Goal: Information Seeking & Learning: Compare options

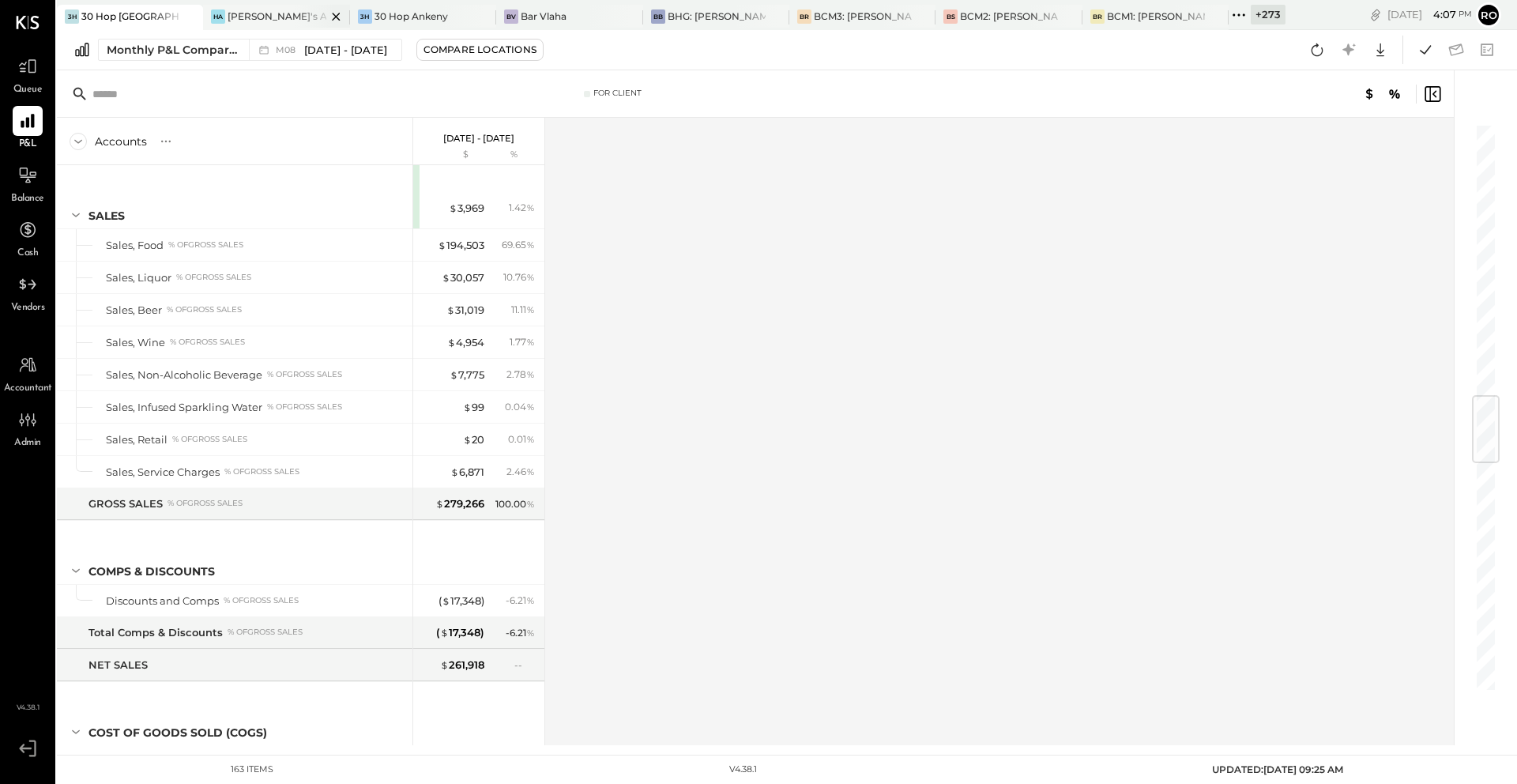
scroll to position [2297, 0]
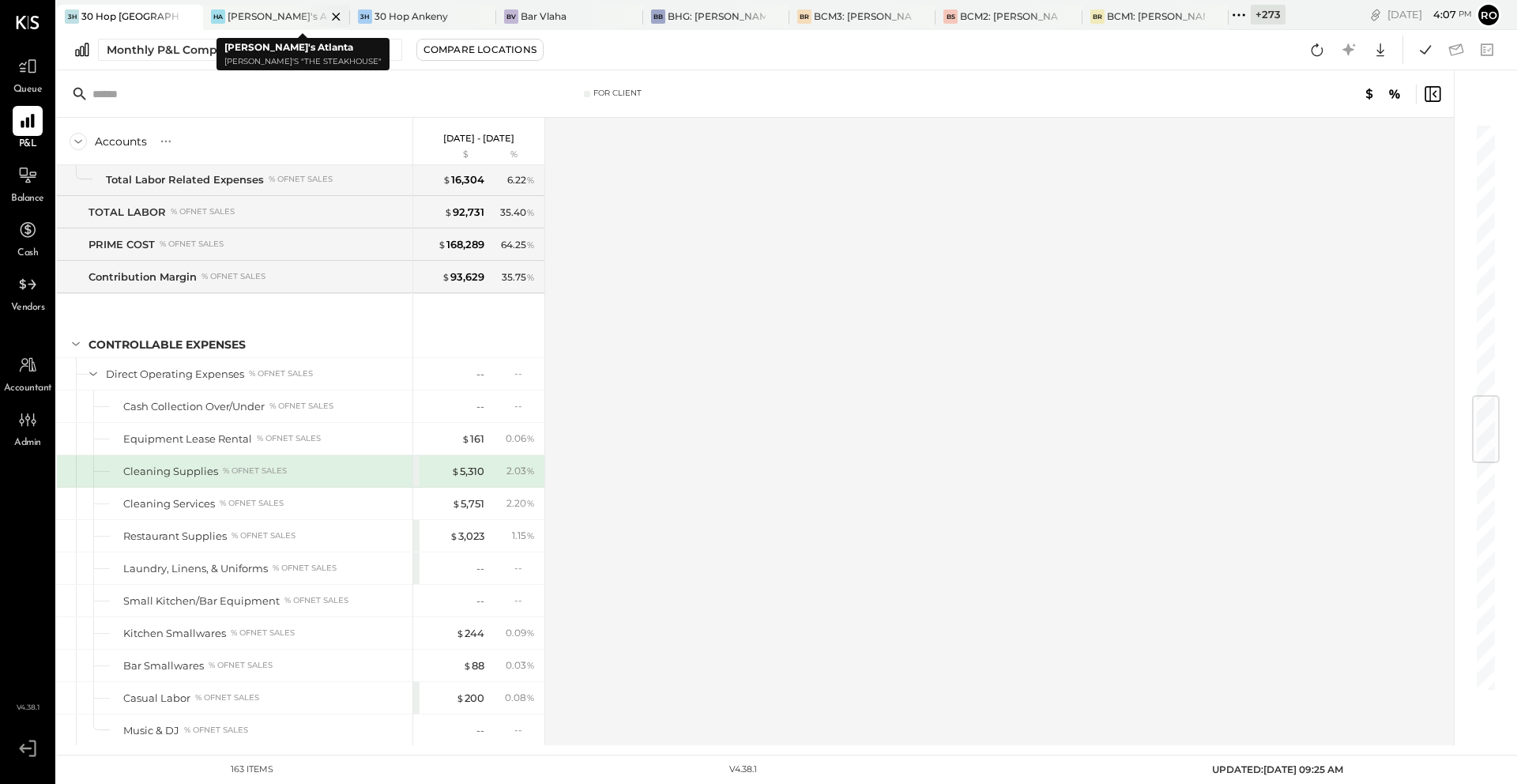
click at [326, 14] on icon at bounding box center [336, 16] width 19 height 19
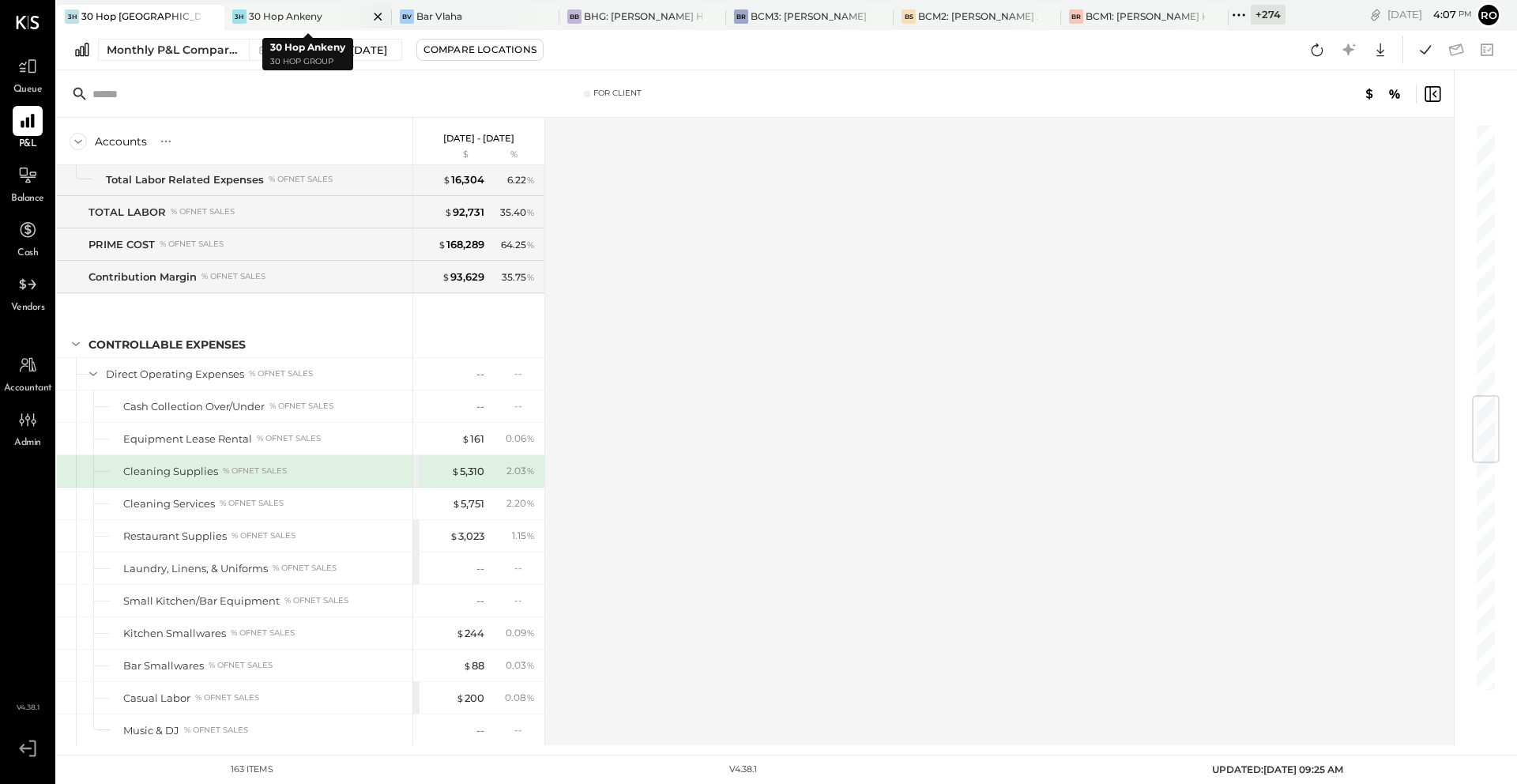
click at [385, 19] on icon at bounding box center [378, 16] width 19 height 19
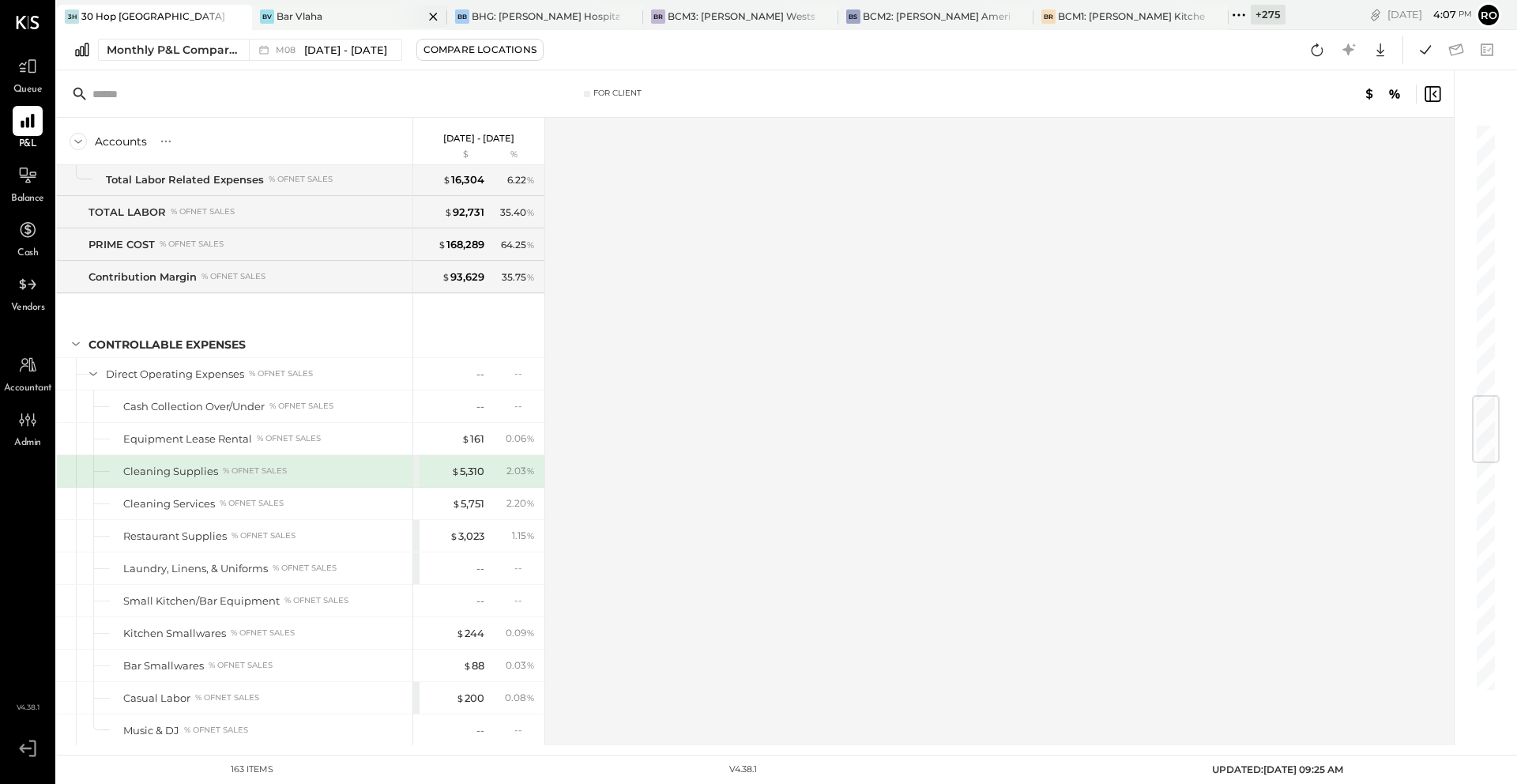
click at [433, 13] on icon at bounding box center [433, 16] width 8 height 8
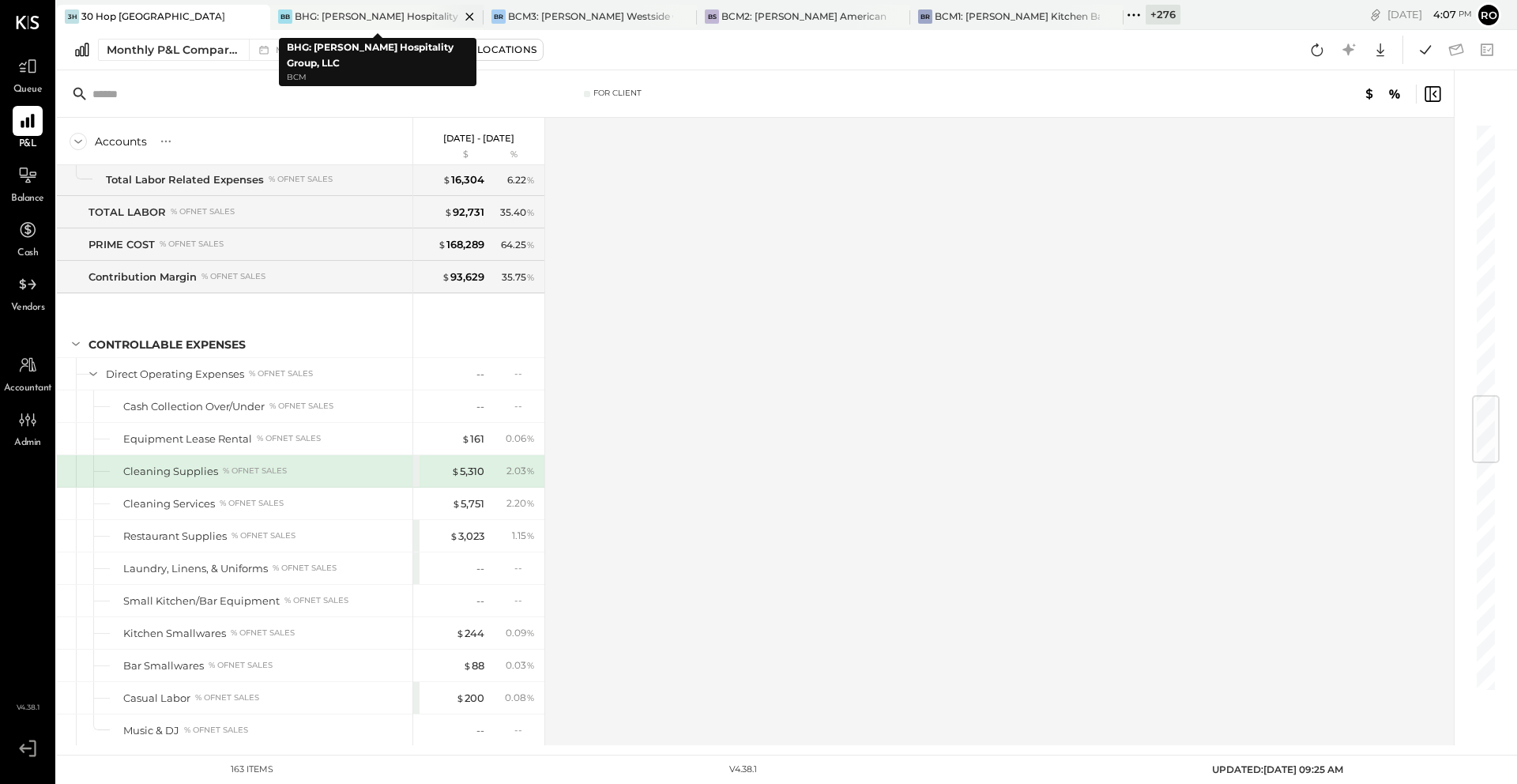
click at [466, 19] on icon at bounding box center [469, 16] width 8 height 8
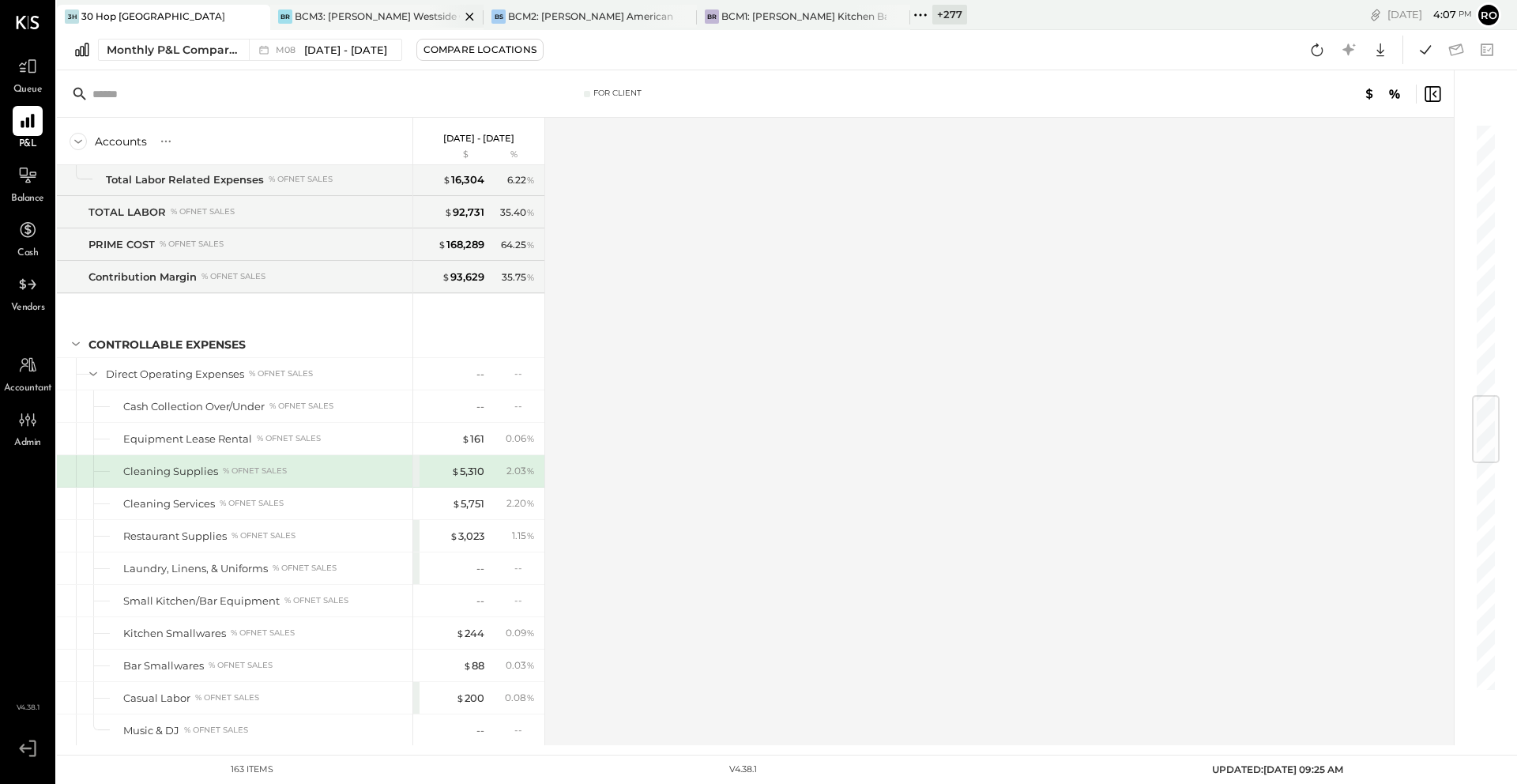
click at [471, 19] on icon at bounding box center [469, 16] width 19 height 19
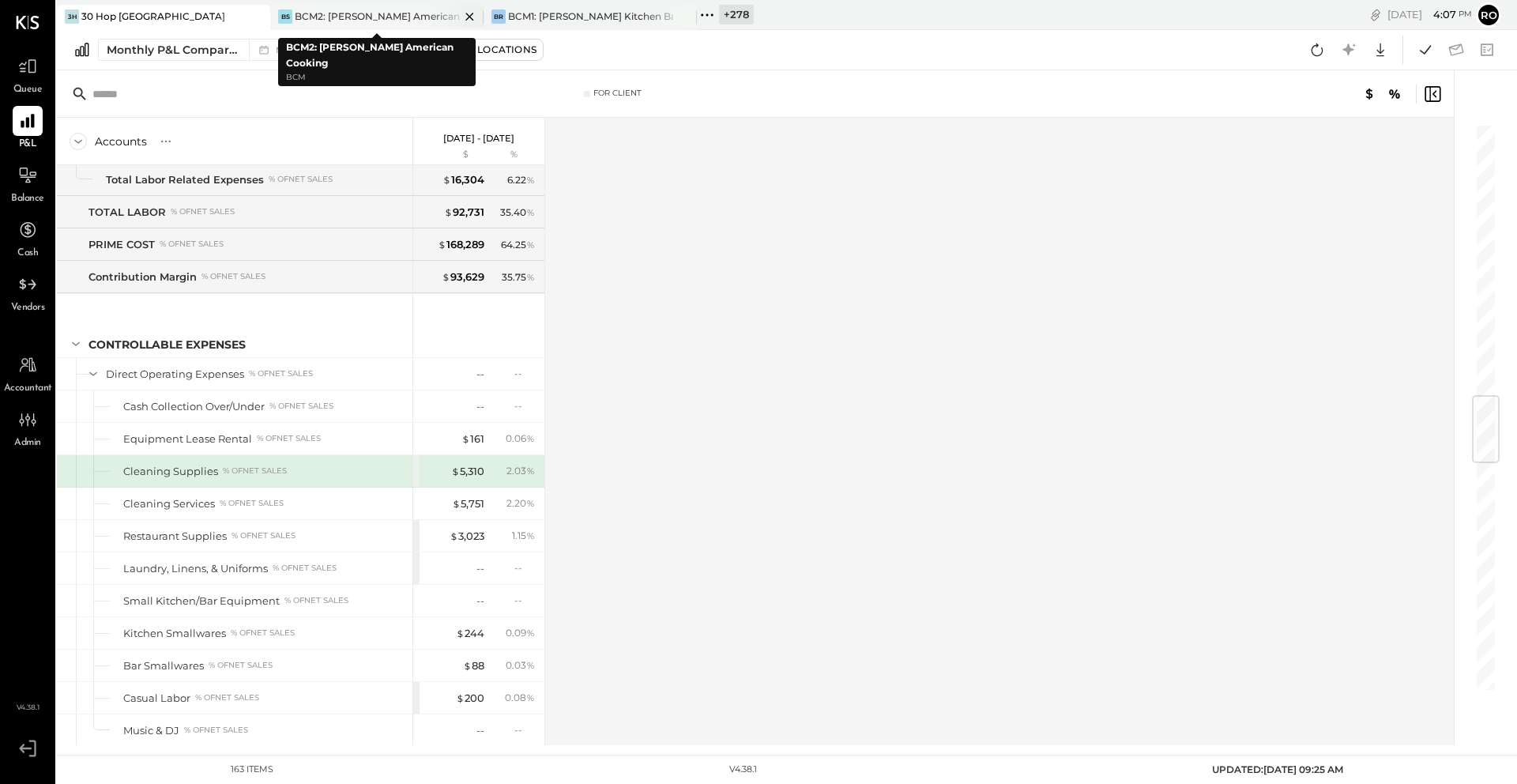
click at [471, 19] on icon at bounding box center [469, 16] width 19 height 19
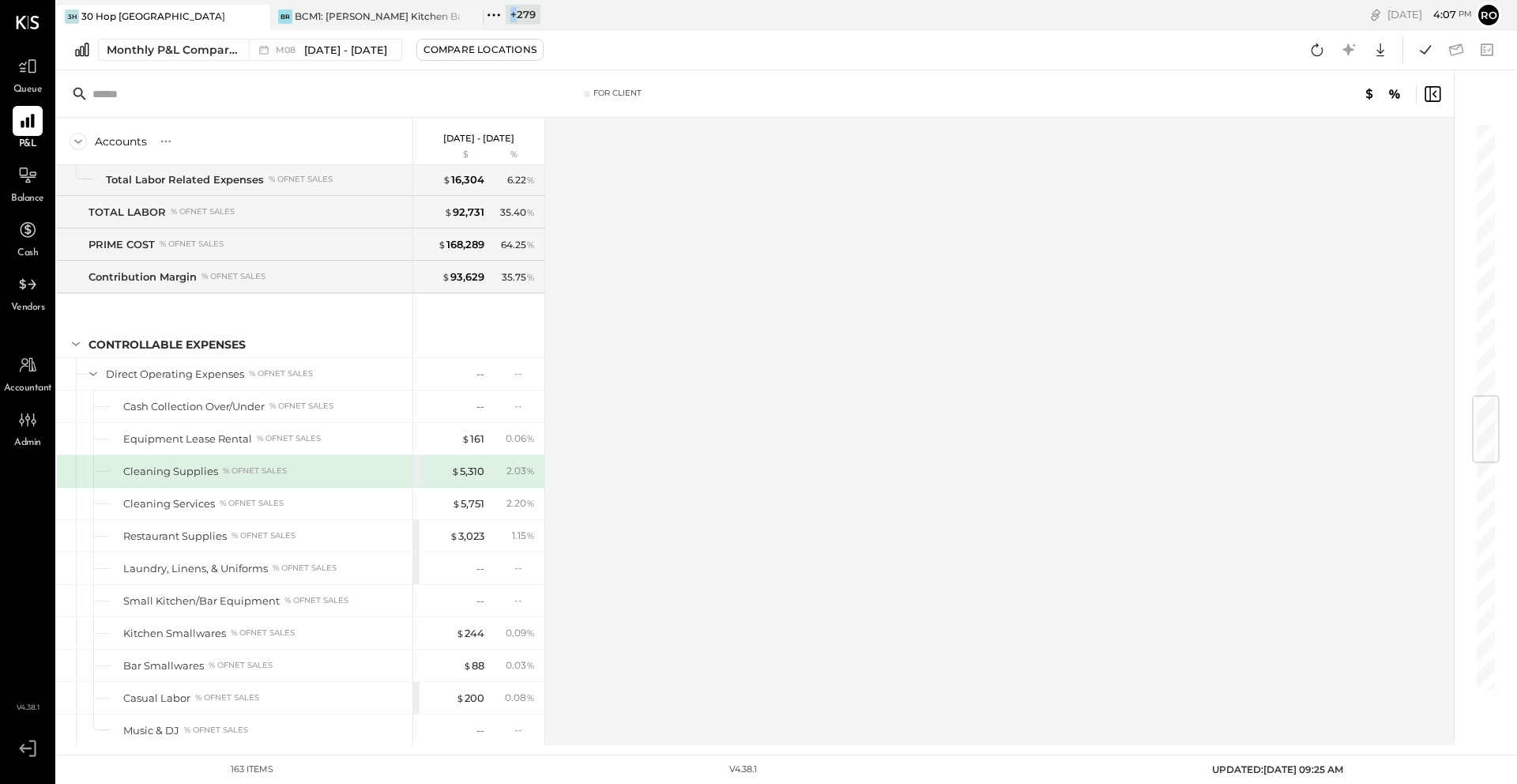
click at [471, 19] on icon at bounding box center [469, 16] width 19 height 19
click at [278, 18] on icon at bounding box center [280, 15] width 20 height 20
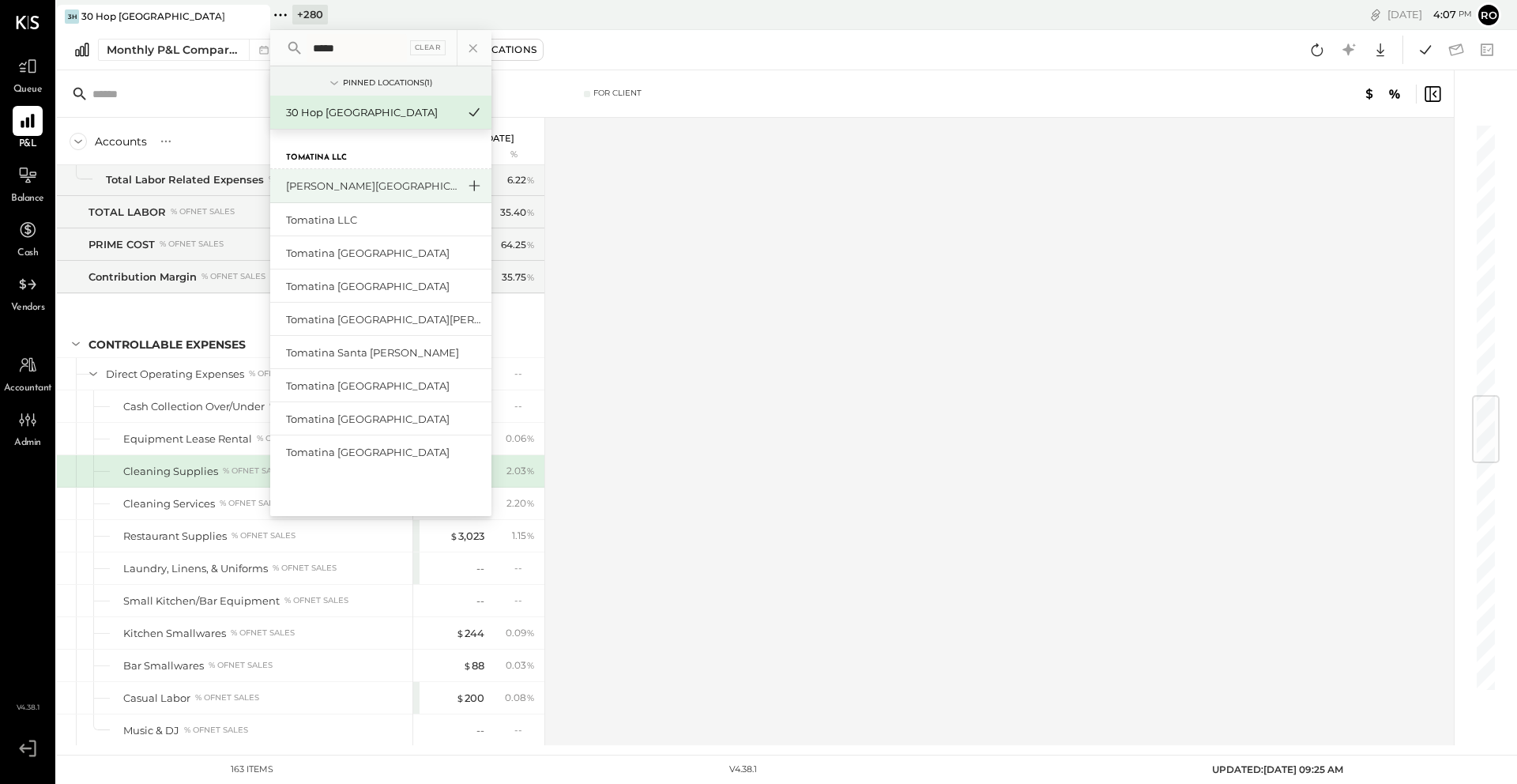
type input "*****"
click at [475, 186] on icon at bounding box center [474, 185] width 19 height 20
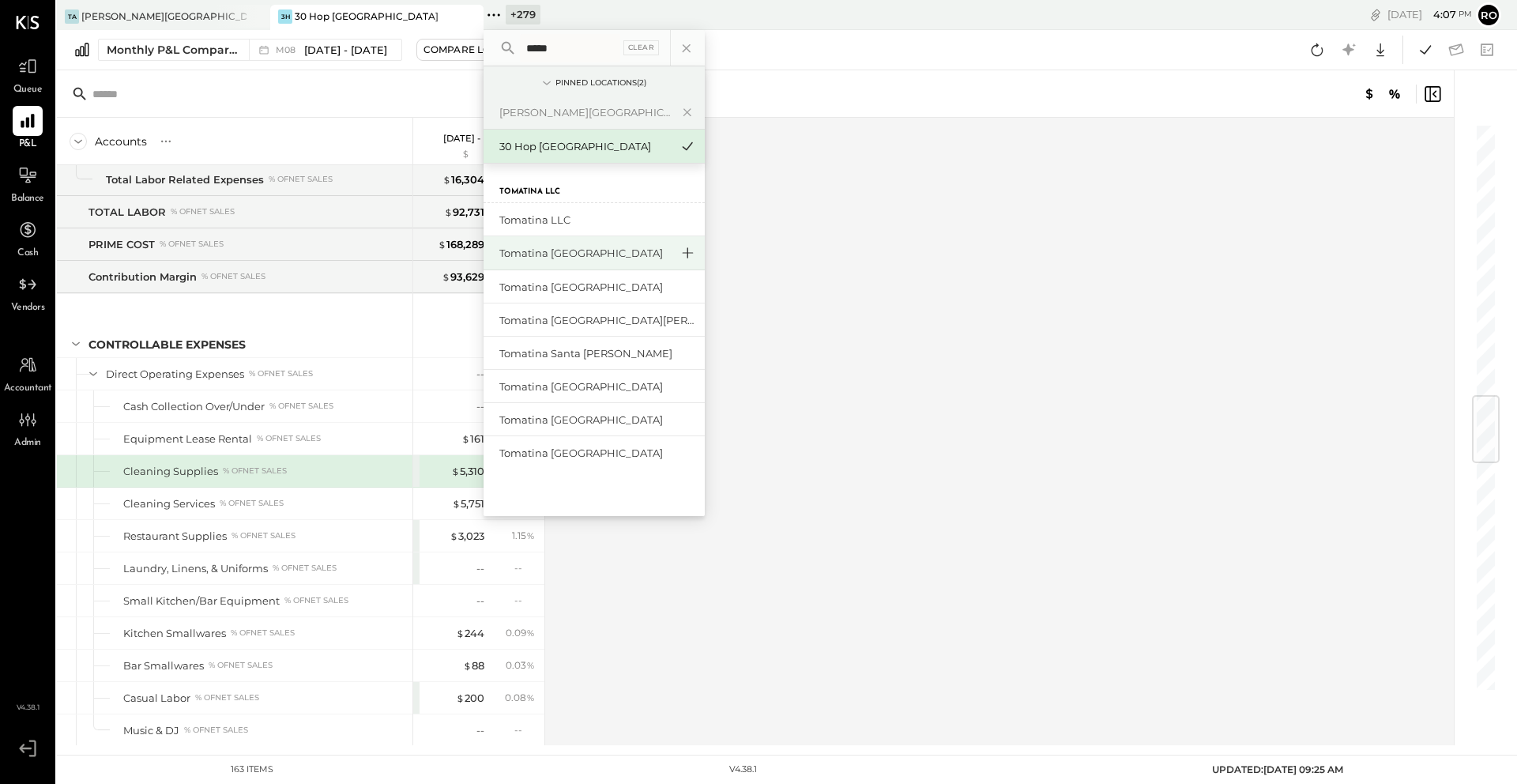
click at [690, 255] on icon at bounding box center [687, 253] width 19 height 20
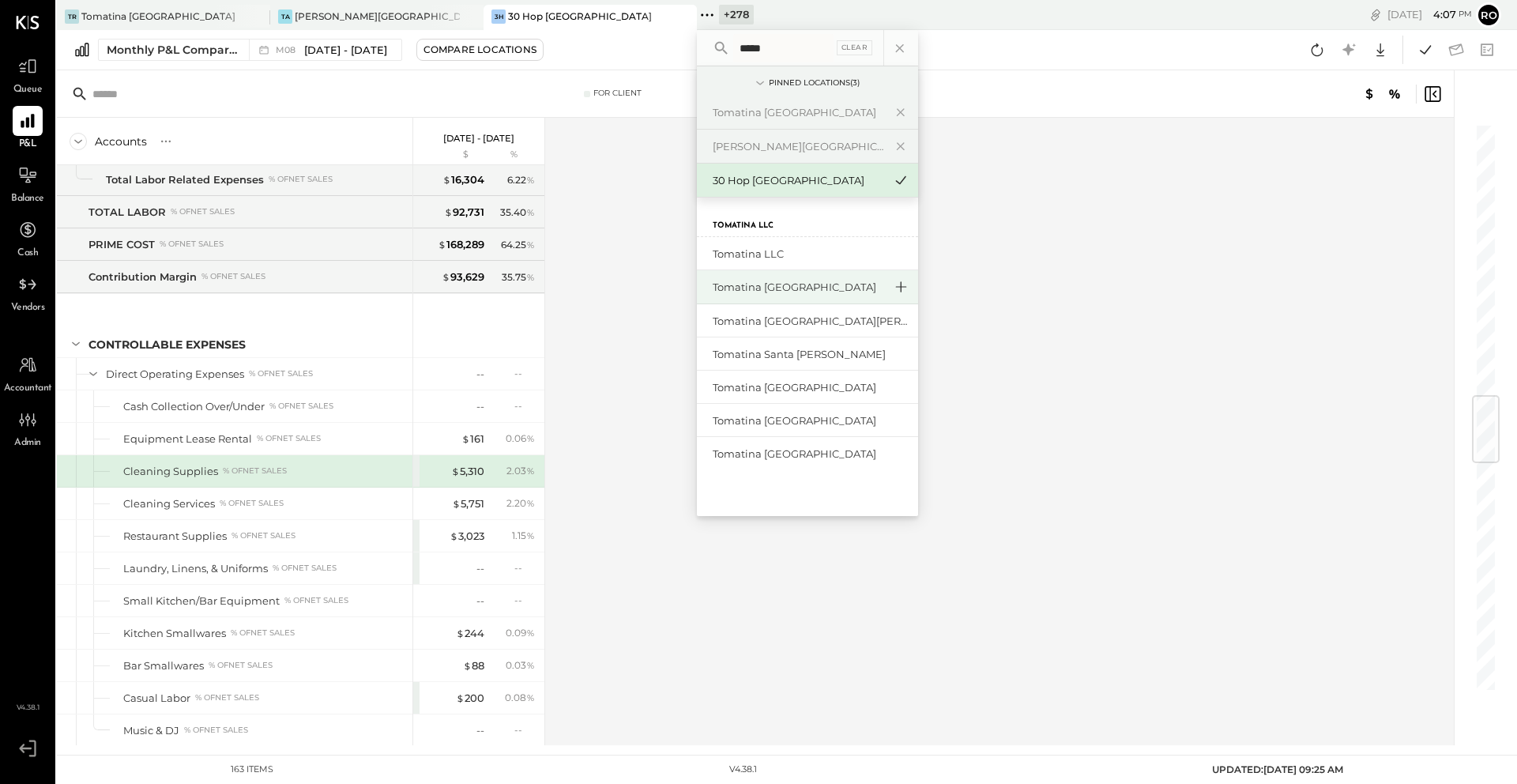
click at [904, 290] on icon at bounding box center [901, 287] width 19 height 20
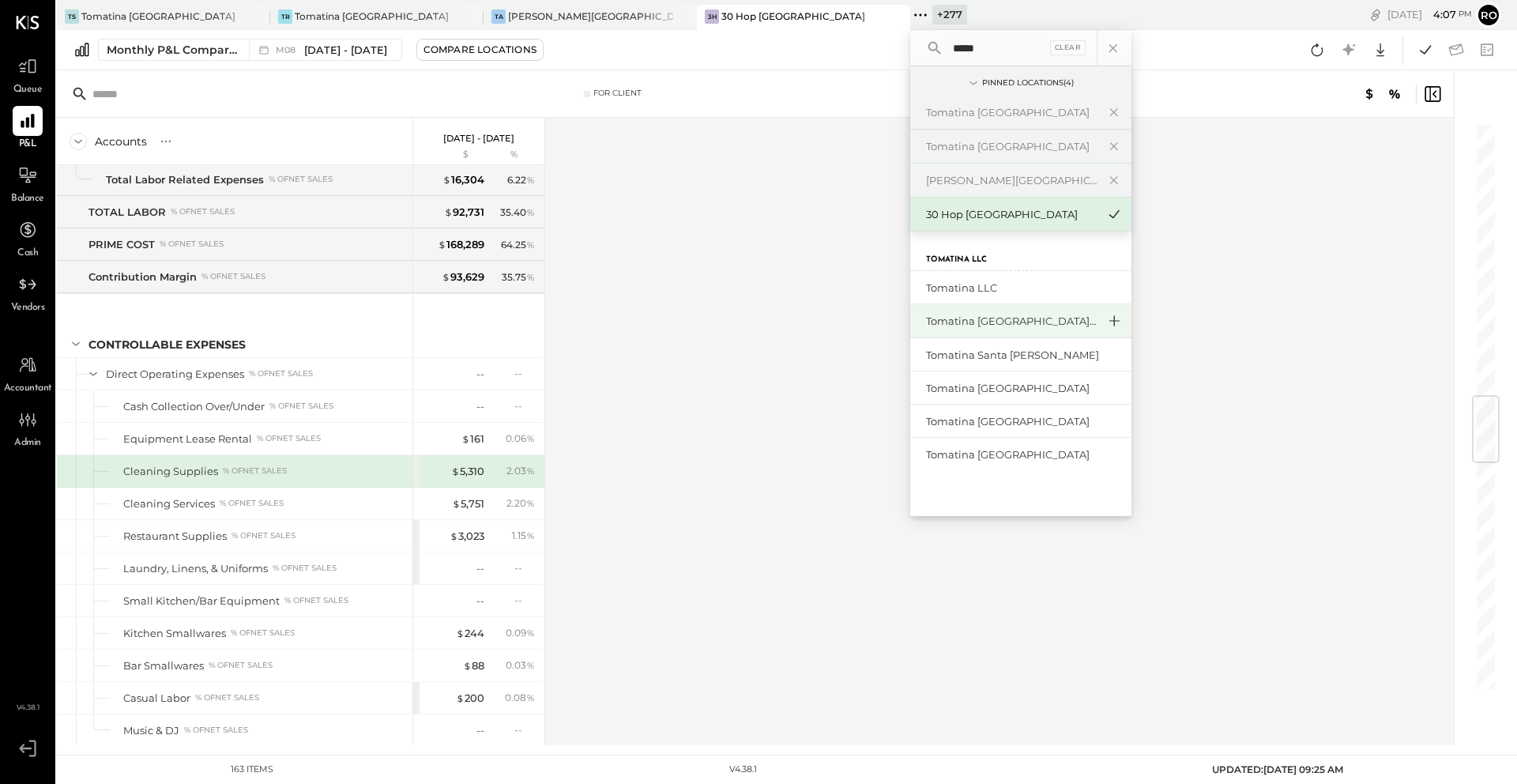
click at [1114, 322] on icon at bounding box center [1115, 320] width 11 height 11
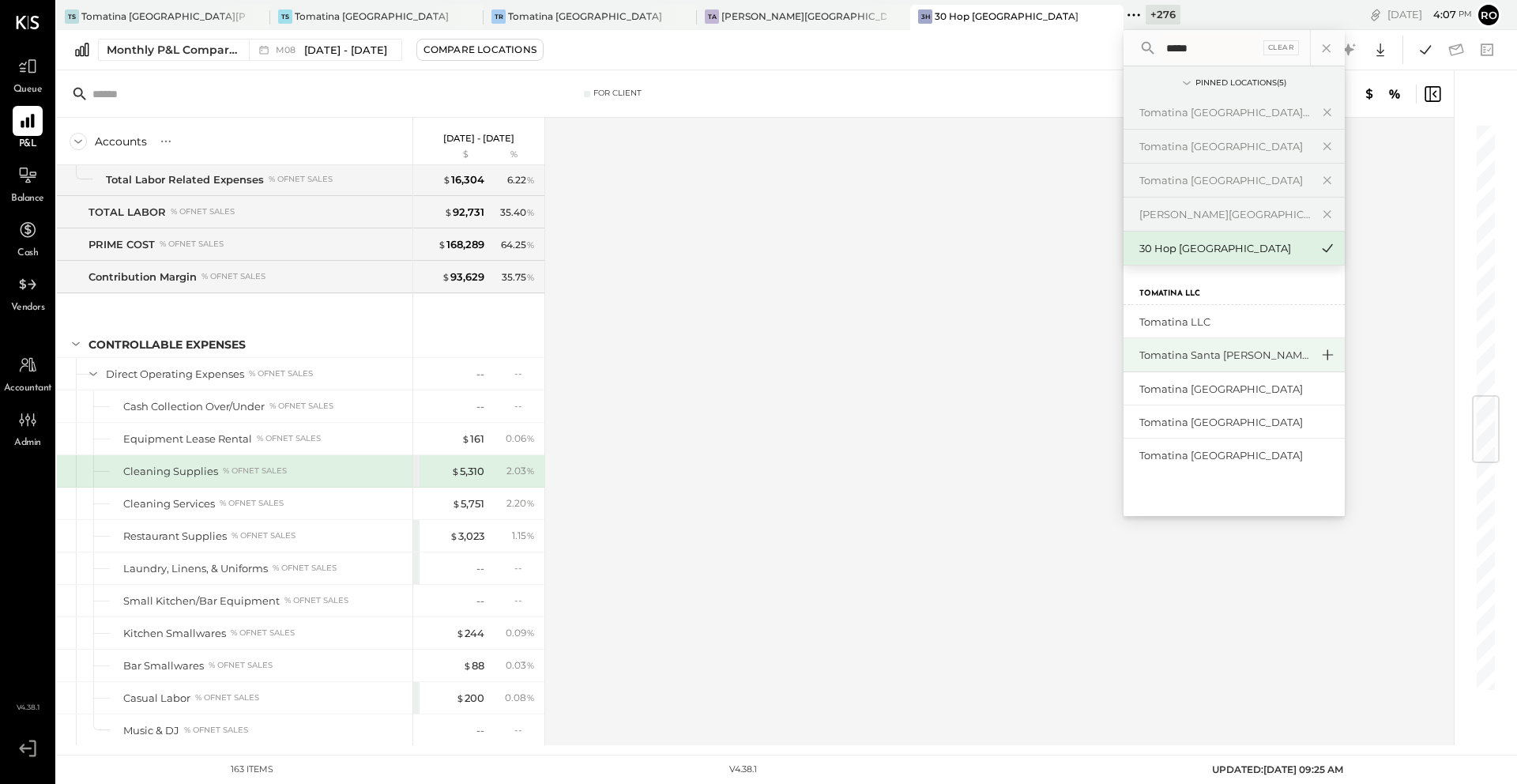
click at [1318, 354] on icon at bounding box center [1327, 355] width 19 height 20
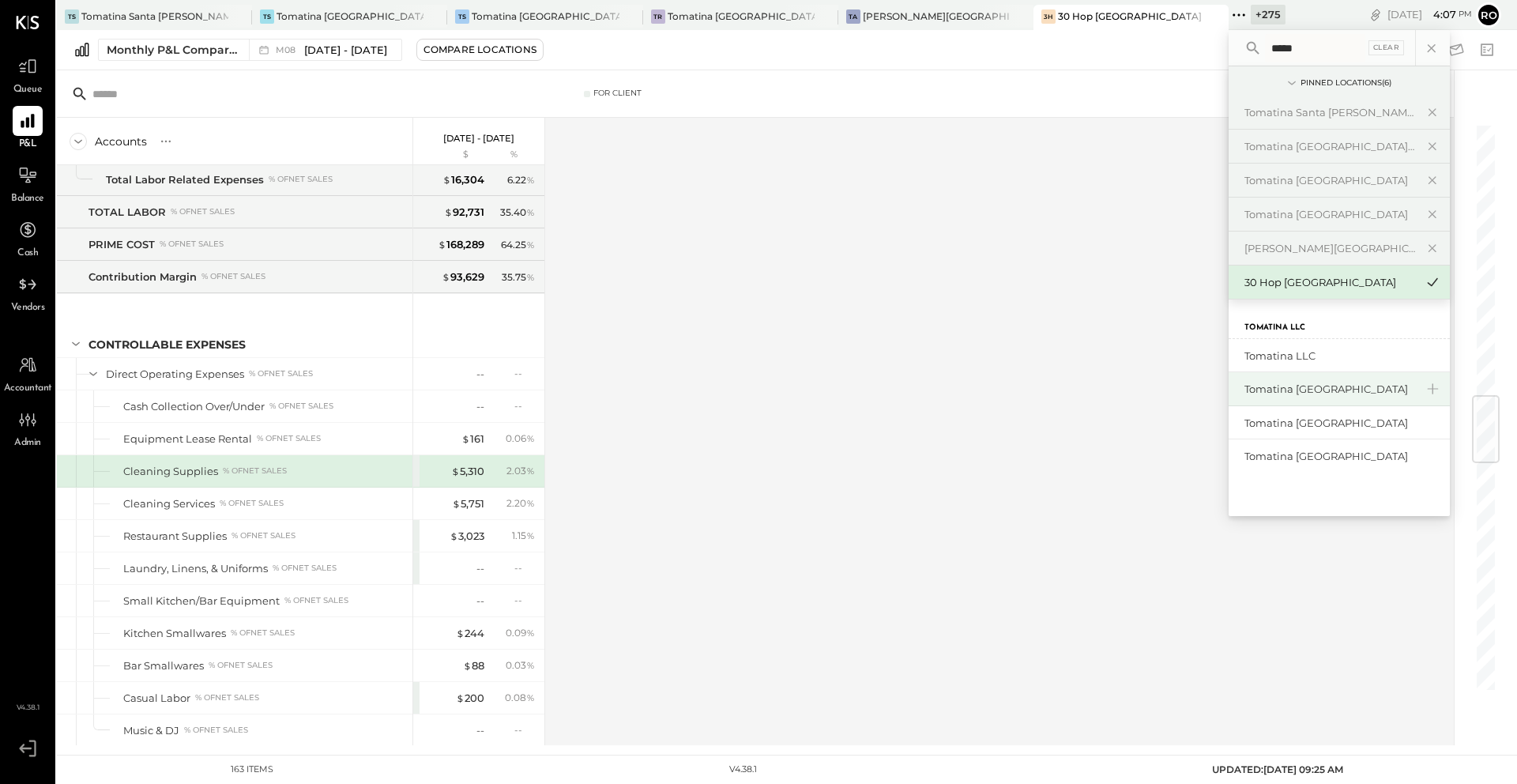
click at [1295, 388] on div "Tomatina [GEOGRAPHIC_DATA]" at bounding box center [1330, 389] width 170 height 15
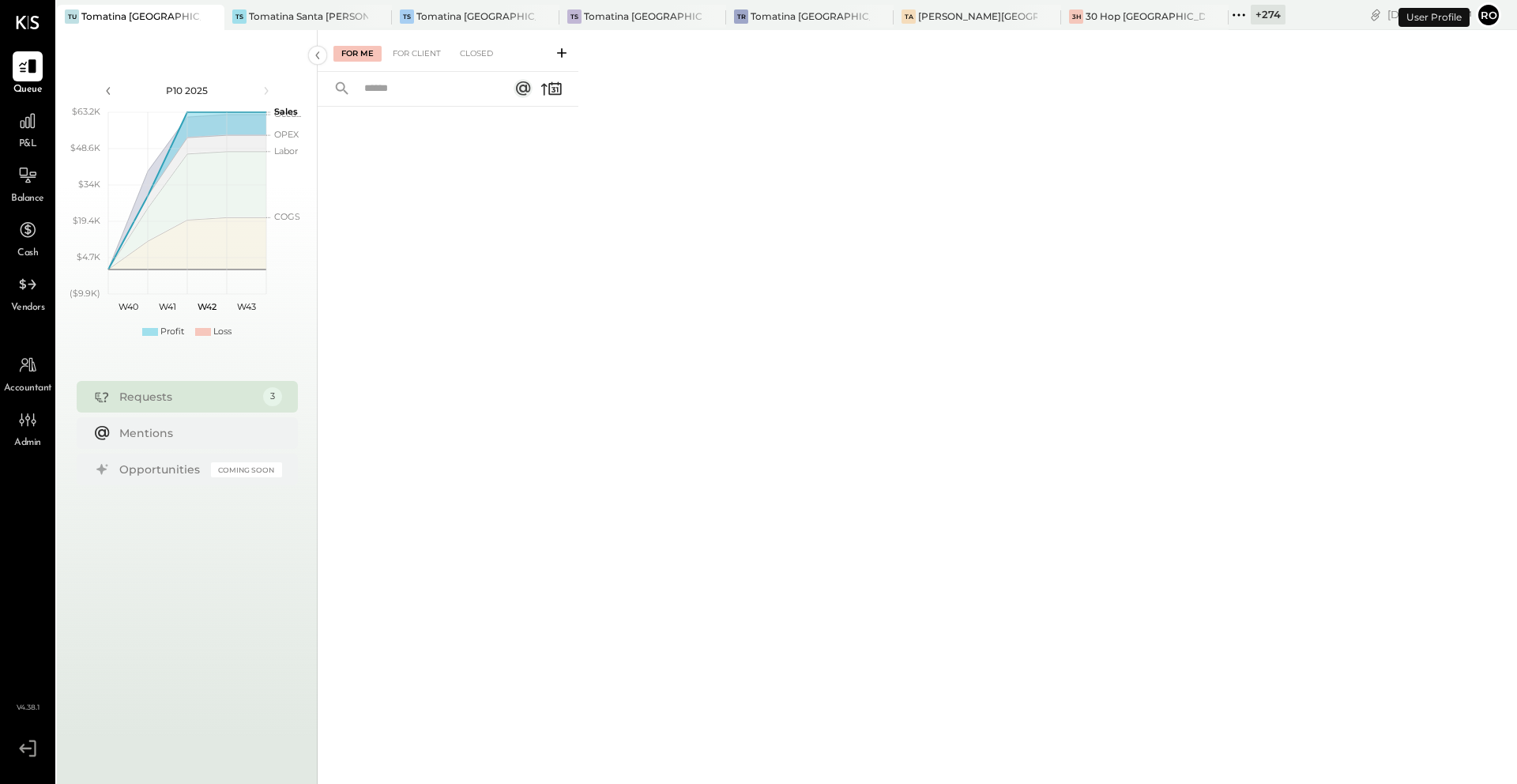
click at [1229, 12] on icon at bounding box center [1239, 15] width 20 height 20
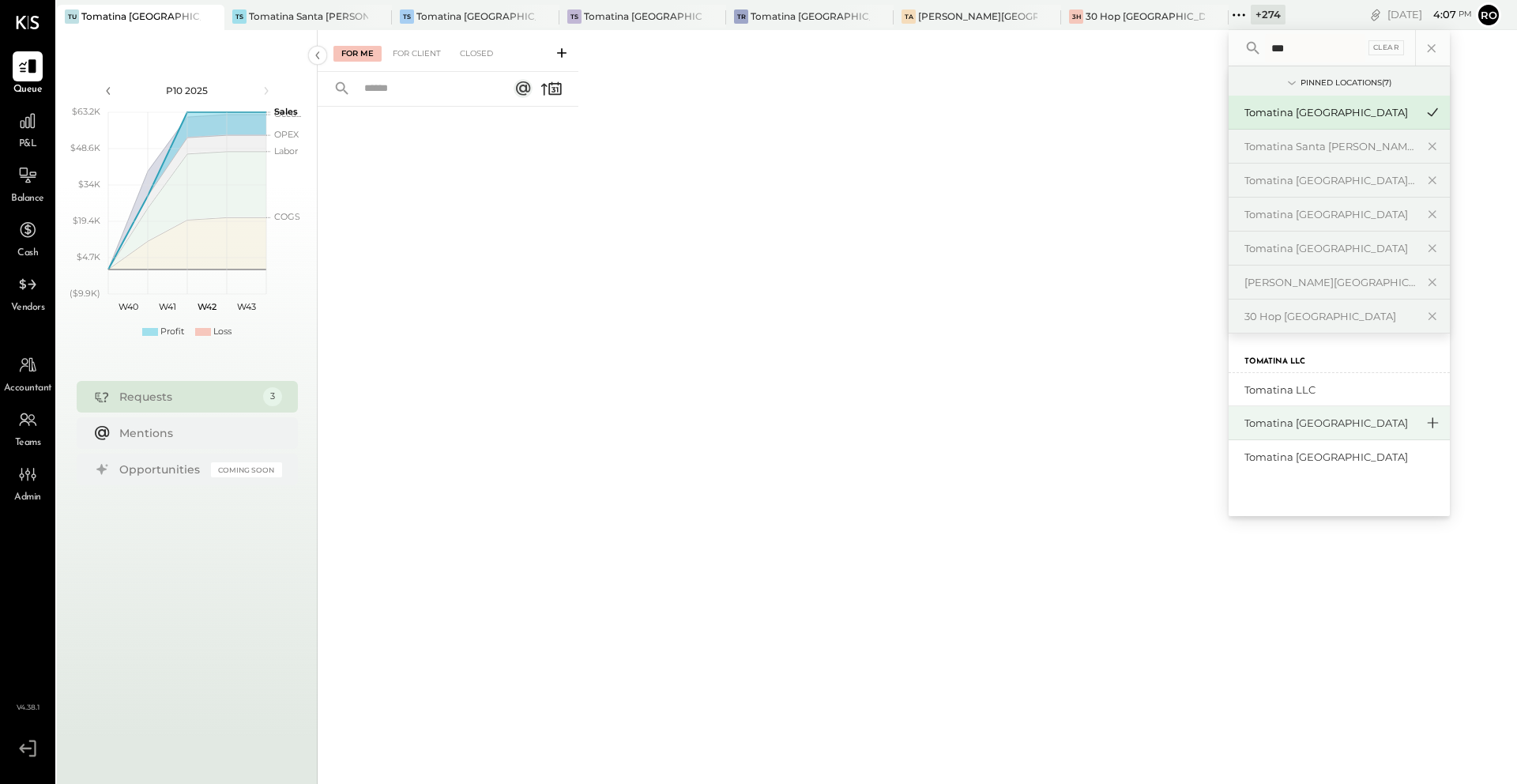
type input "***"
click at [1423, 421] on icon at bounding box center [1433, 422] width 19 height 20
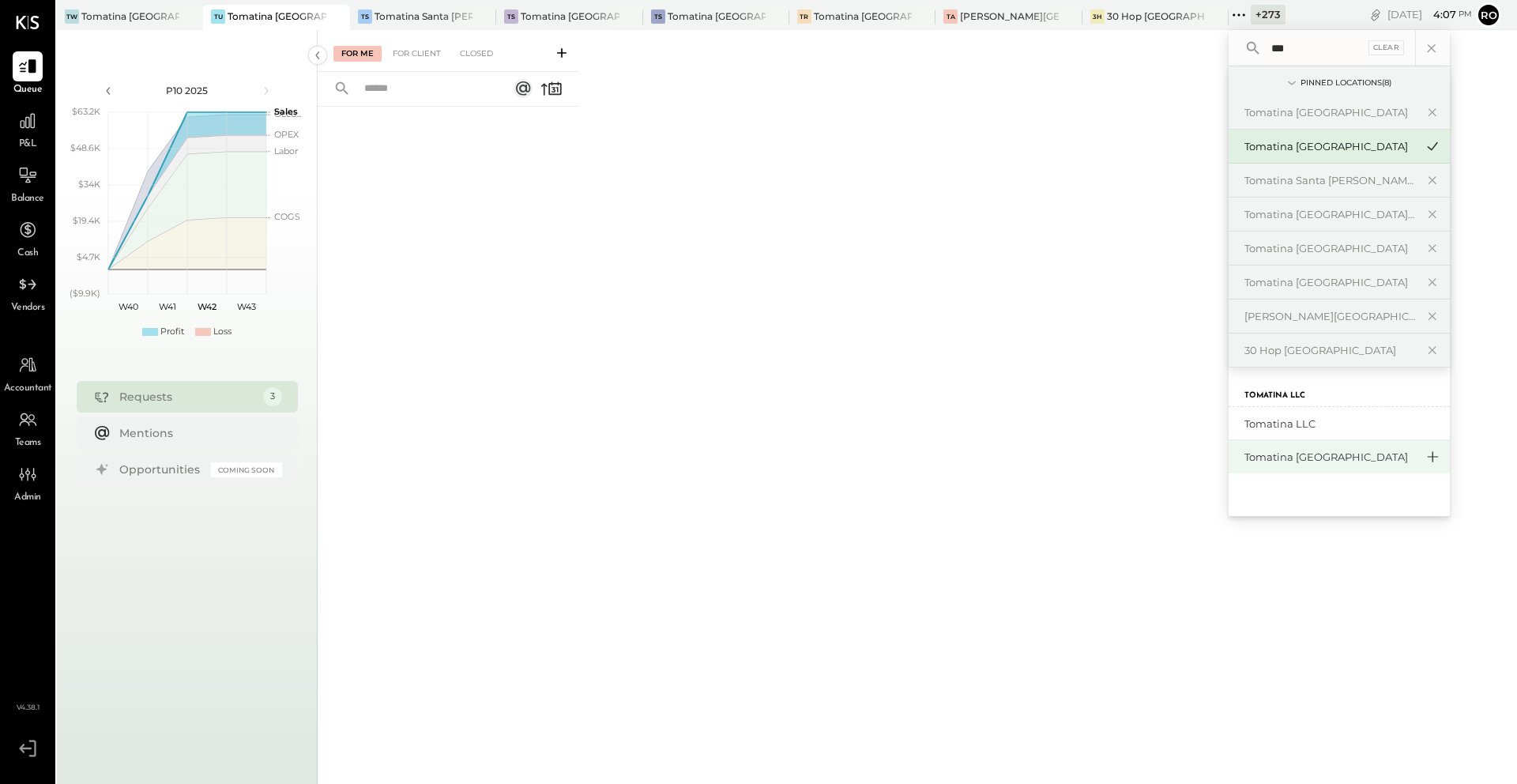
click at [1438, 458] on icon at bounding box center [1433, 456] width 19 height 20
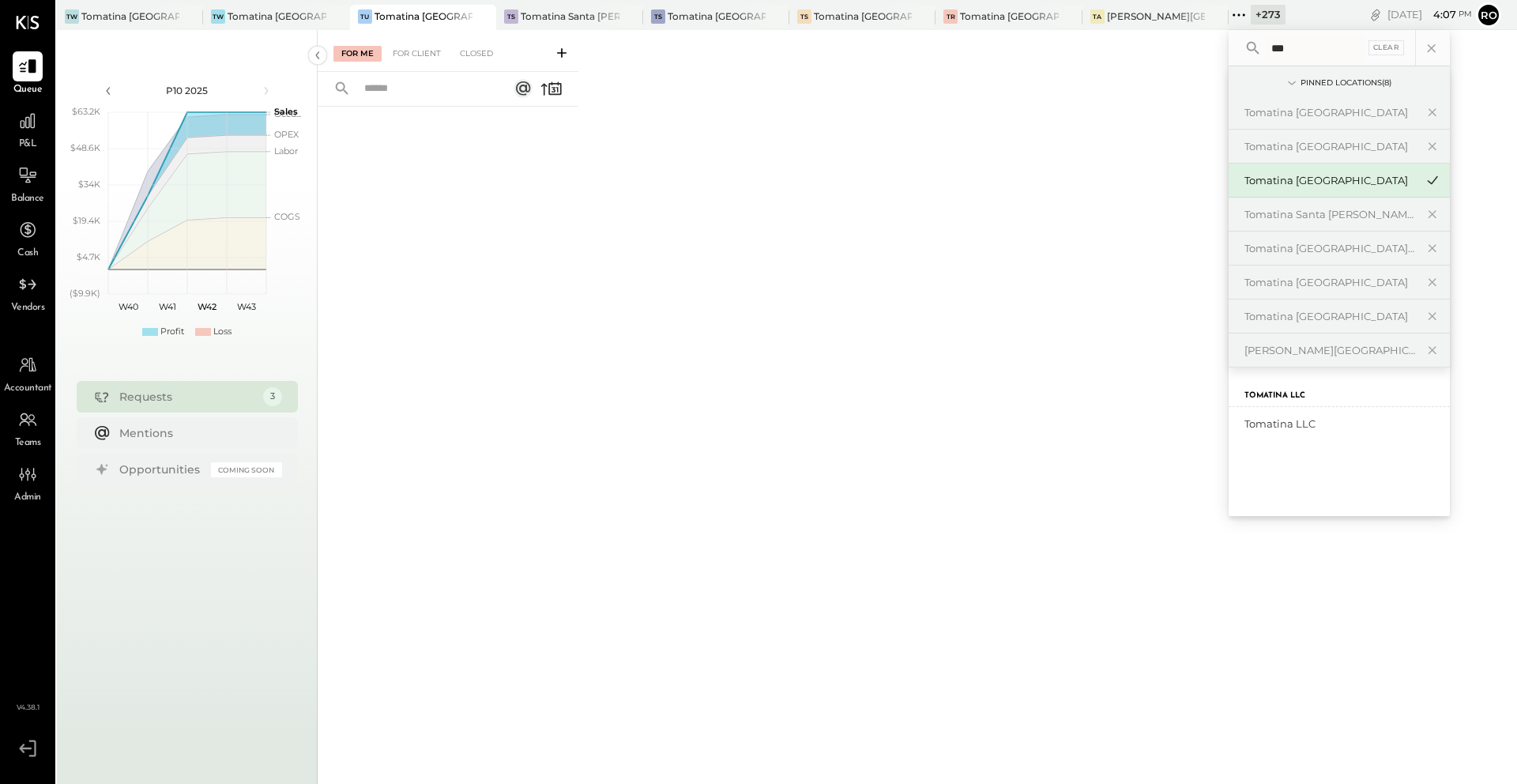
click at [551, 204] on div at bounding box center [448, 423] width 261 height 632
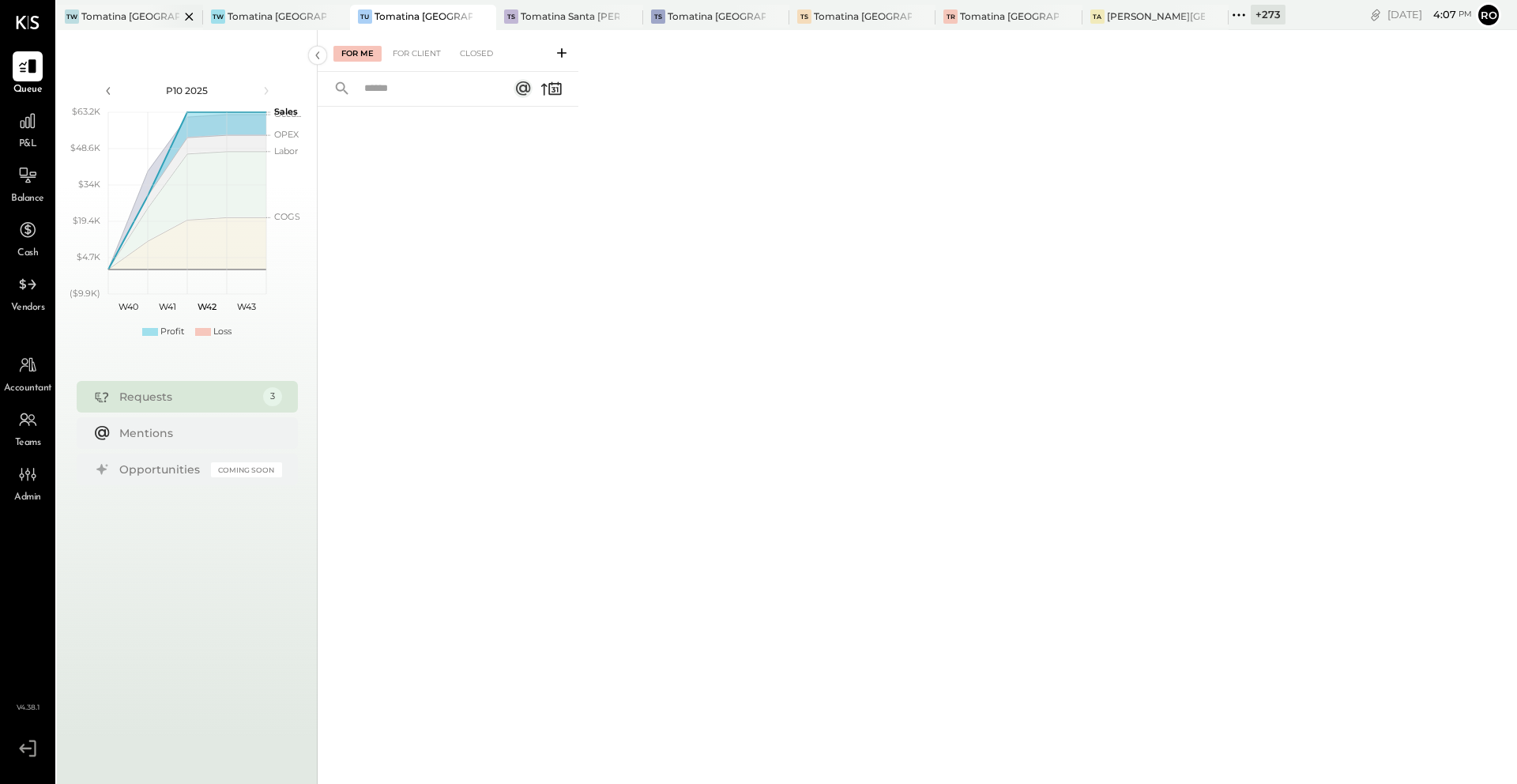
click at [125, 15] on div "Tomatina [GEOGRAPHIC_DATA]" at bounding box center [131, 16] width 98 height 13
click at [237, 13] on div "Tomatina [GEOGRAPHIC_DATA]" at bounding box center [277, 16] width 98 height 13
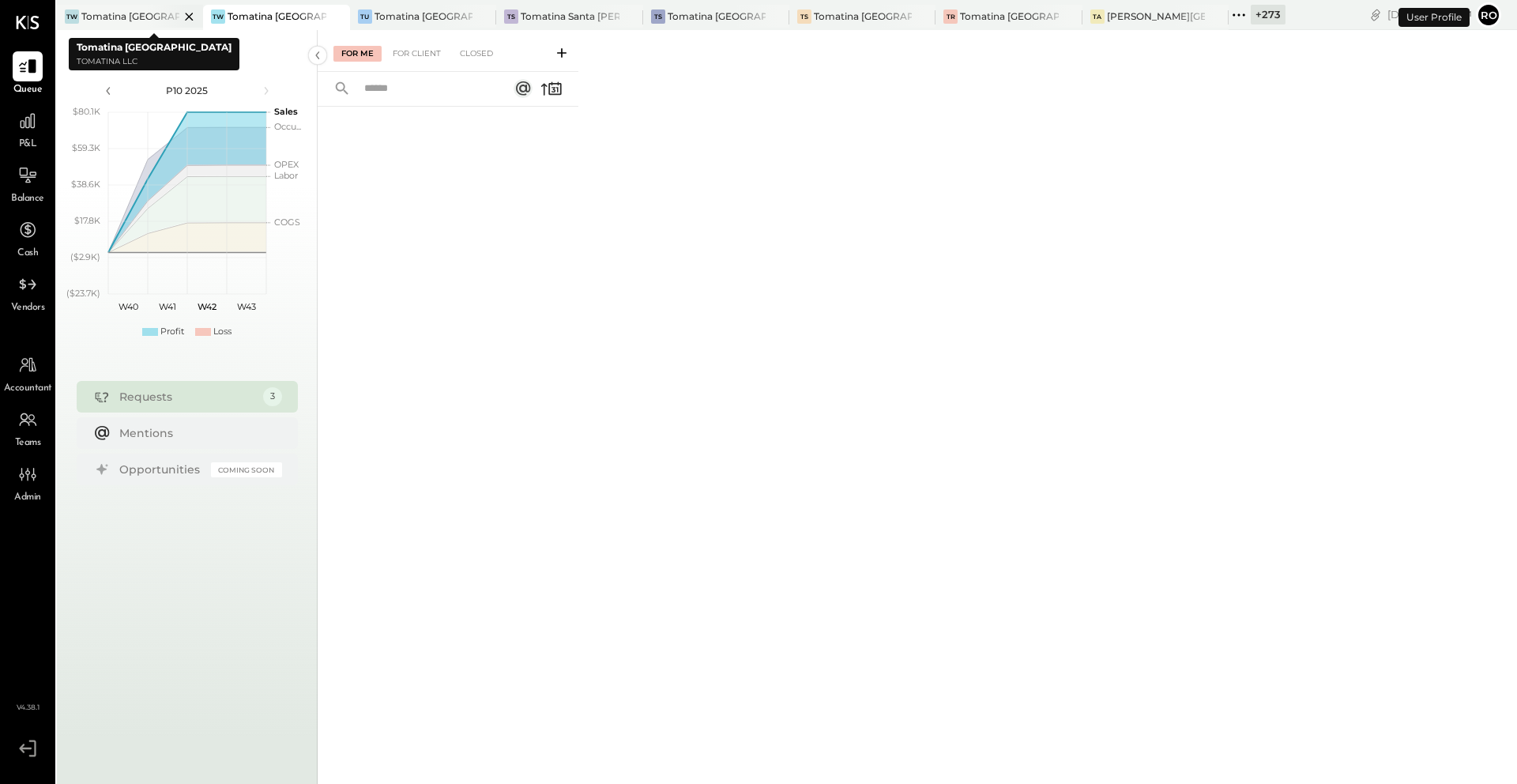
click at [187, 16] on icon at bounding box center [189, 16] width 19 height 19
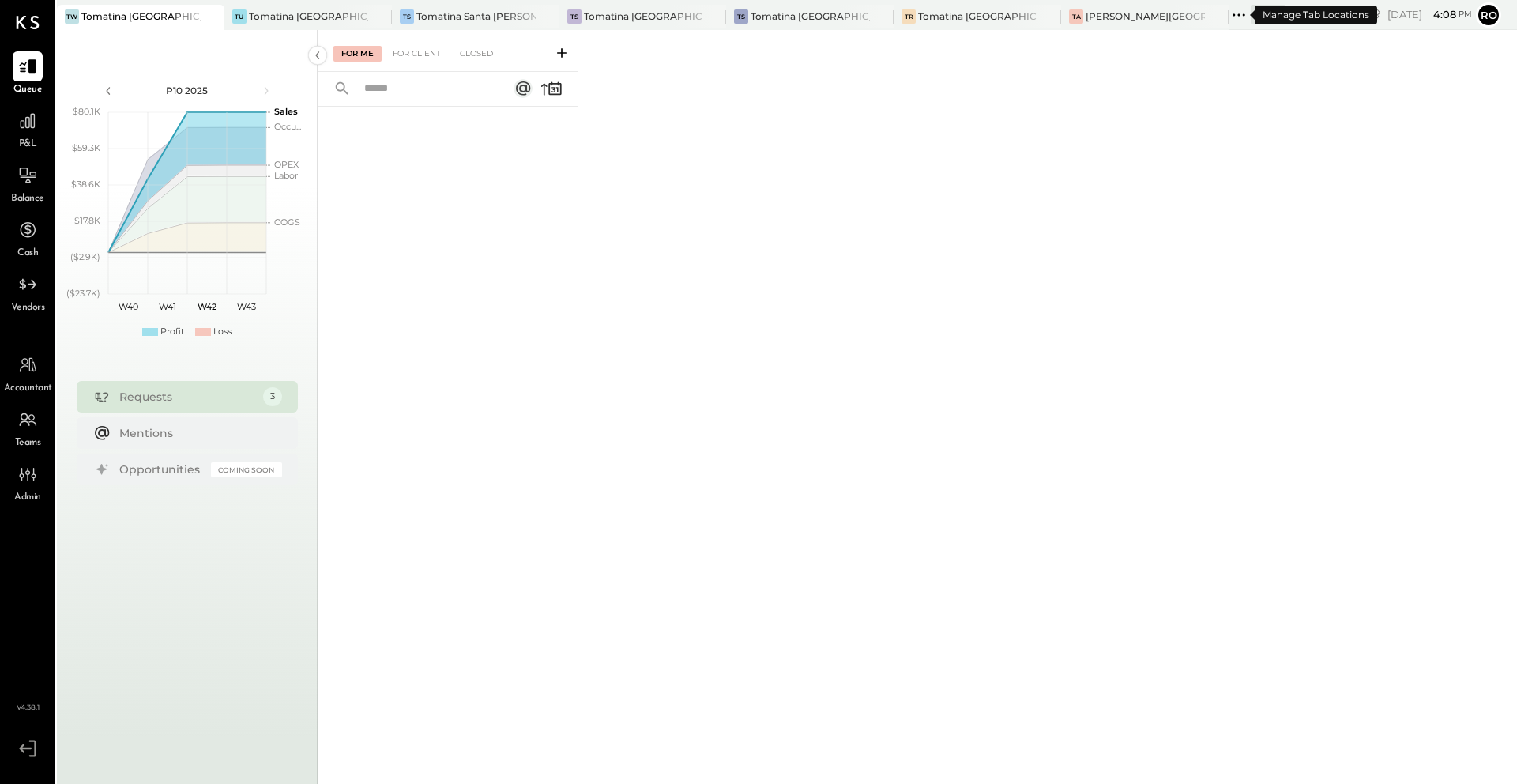
click at [1229, 19] on icon at bounding box center [1239, 15] width 20 height 20
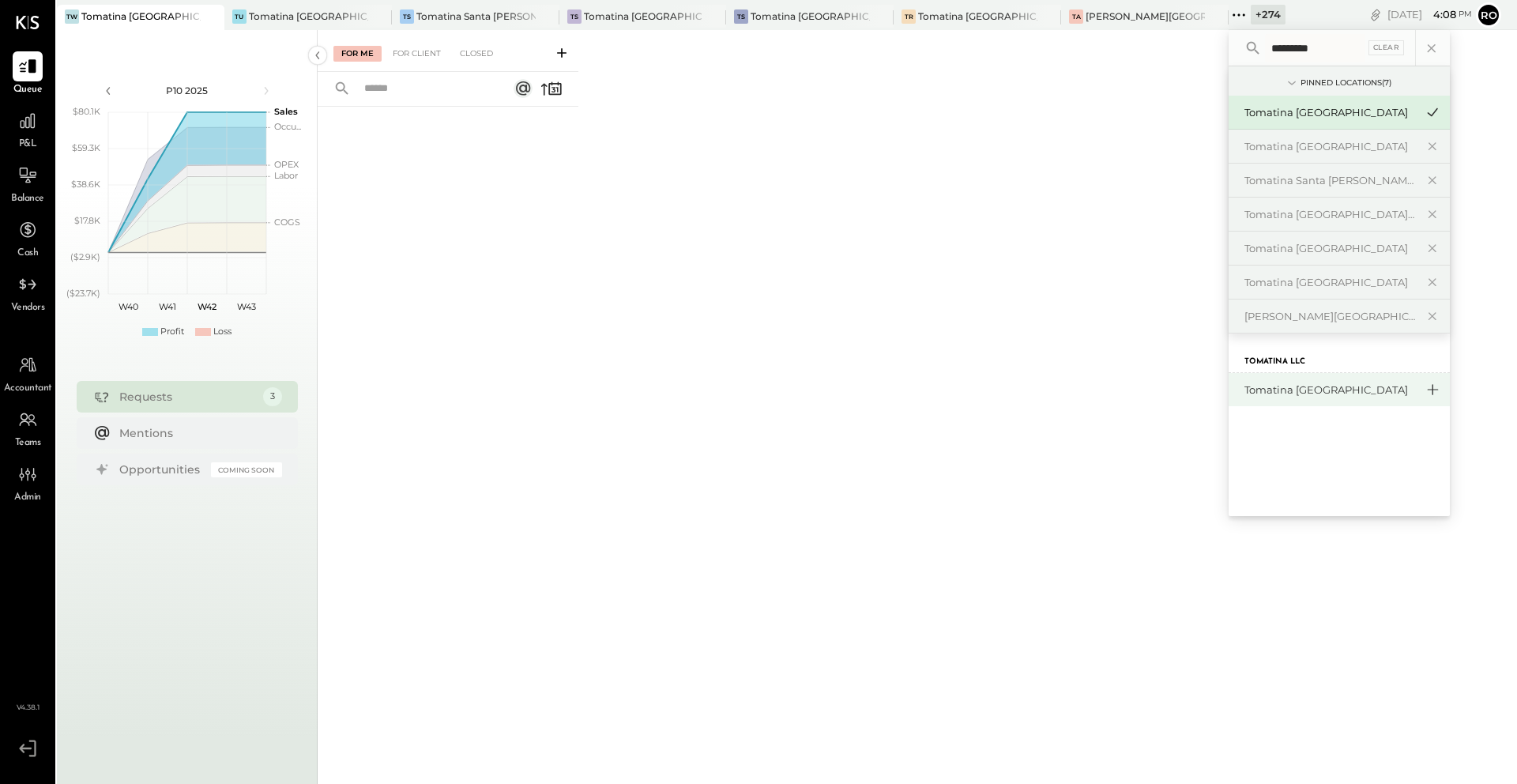
type input "*********"
click at [1423, 395] on icon at bounding box center [1433, 389] width 19 height 20
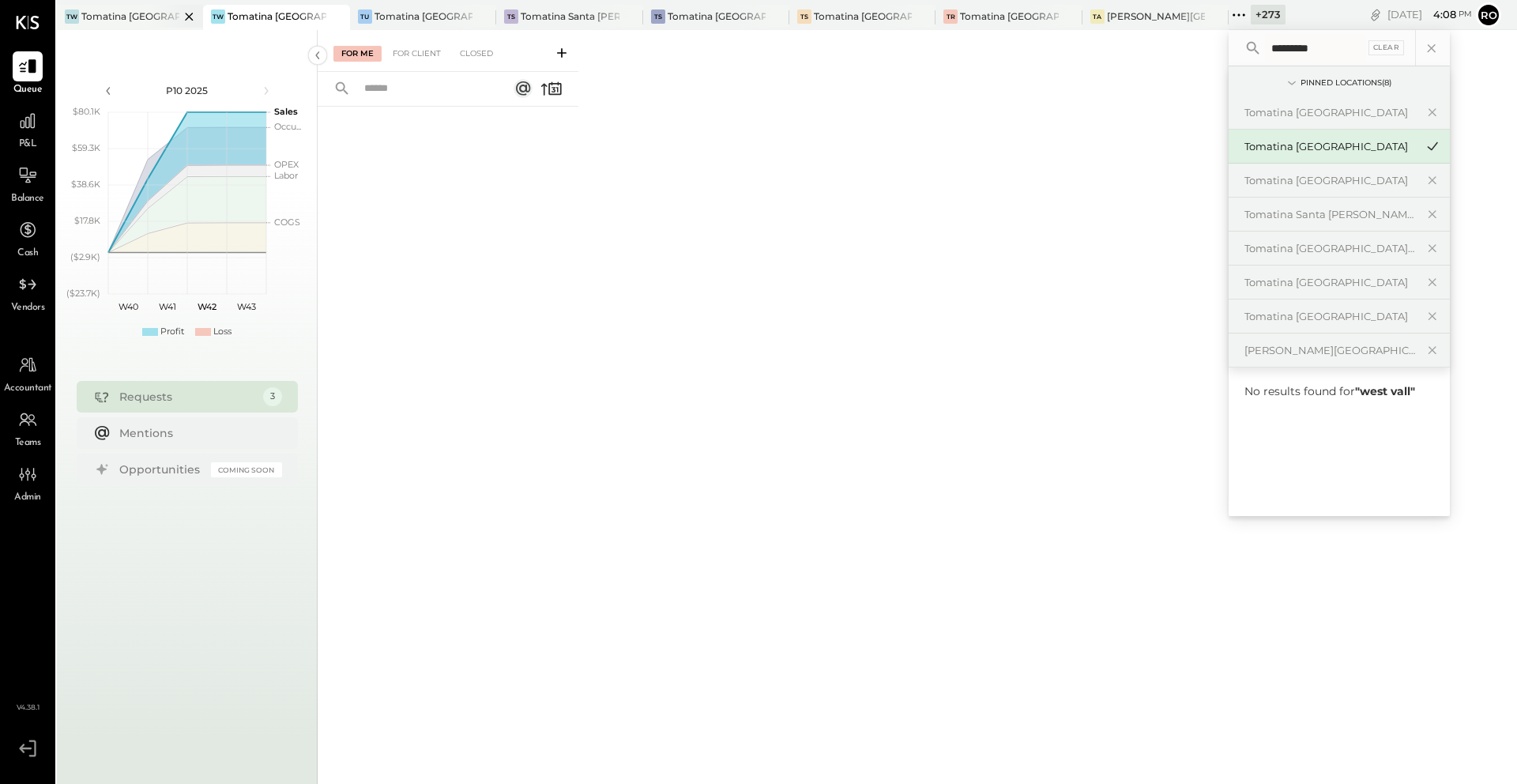
click at [144, 15] on div "Tomatina [GEOGRAPHIC_DATA]" at bounding box center [131, 16] width 98 height 13
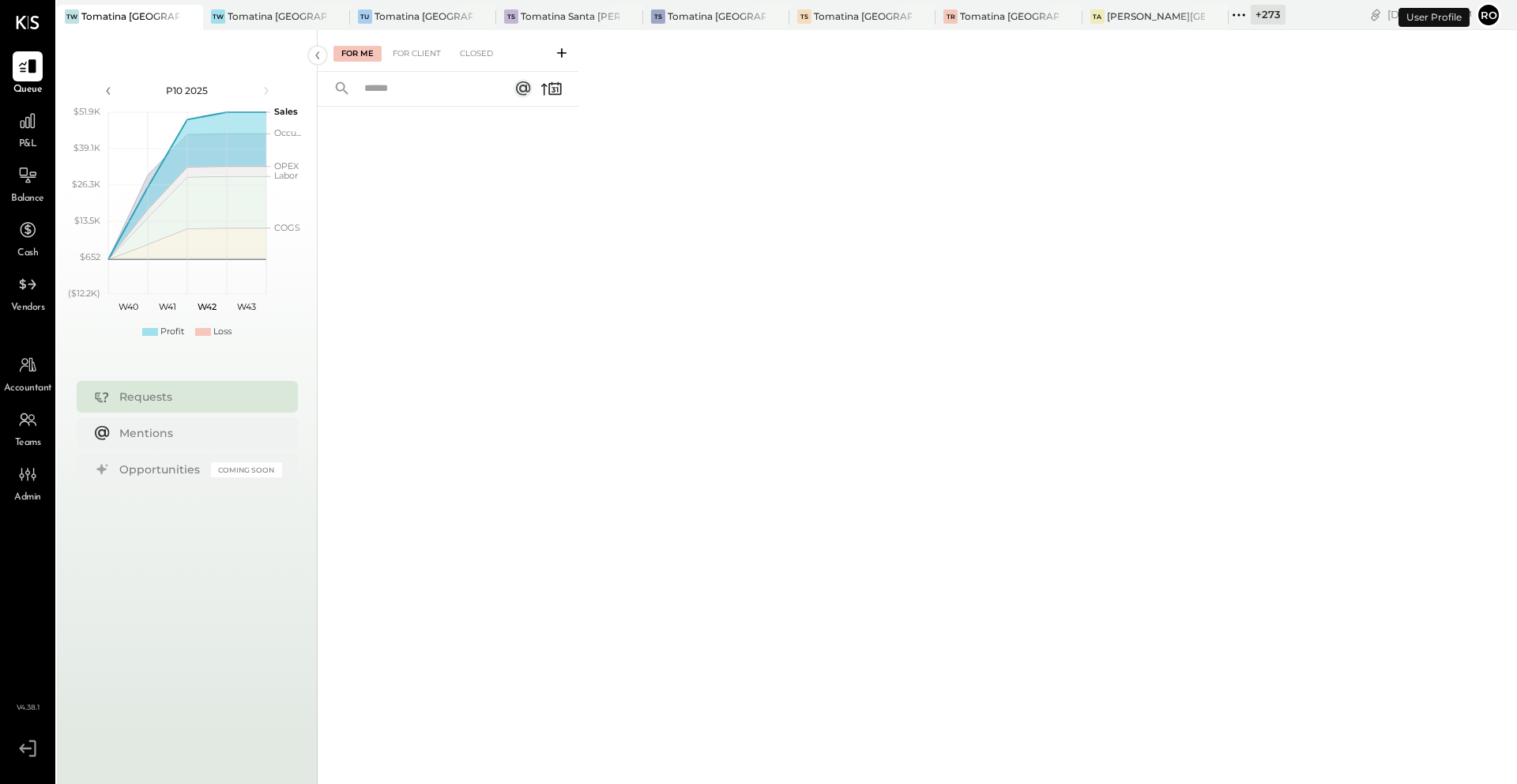
click at [1235, 12] on icon at bounding box center [1239, 15] width 20 height 20
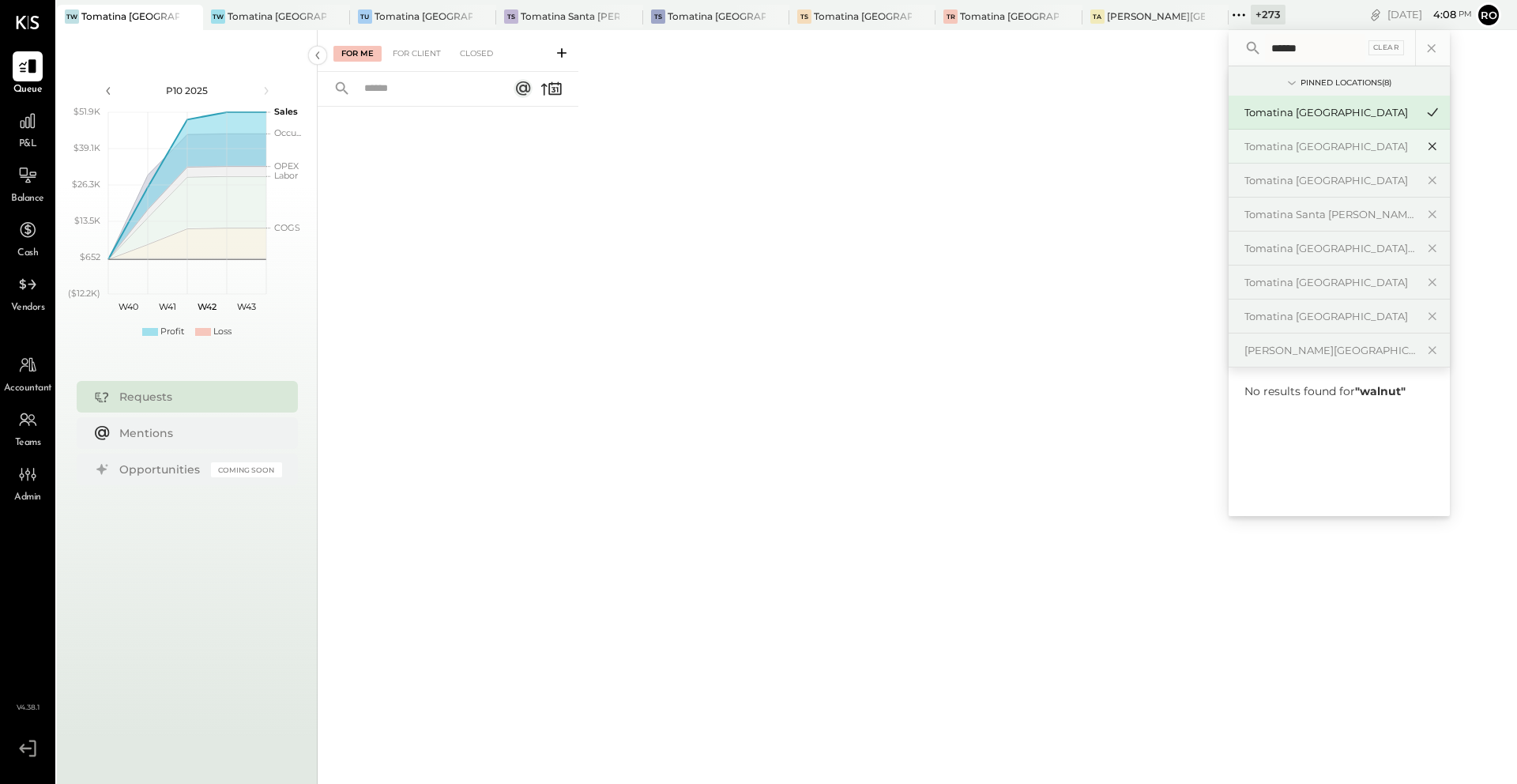
type input "******"
click at [1439, 144] on icon at bounding box center [1433, 146] width 19 height 20
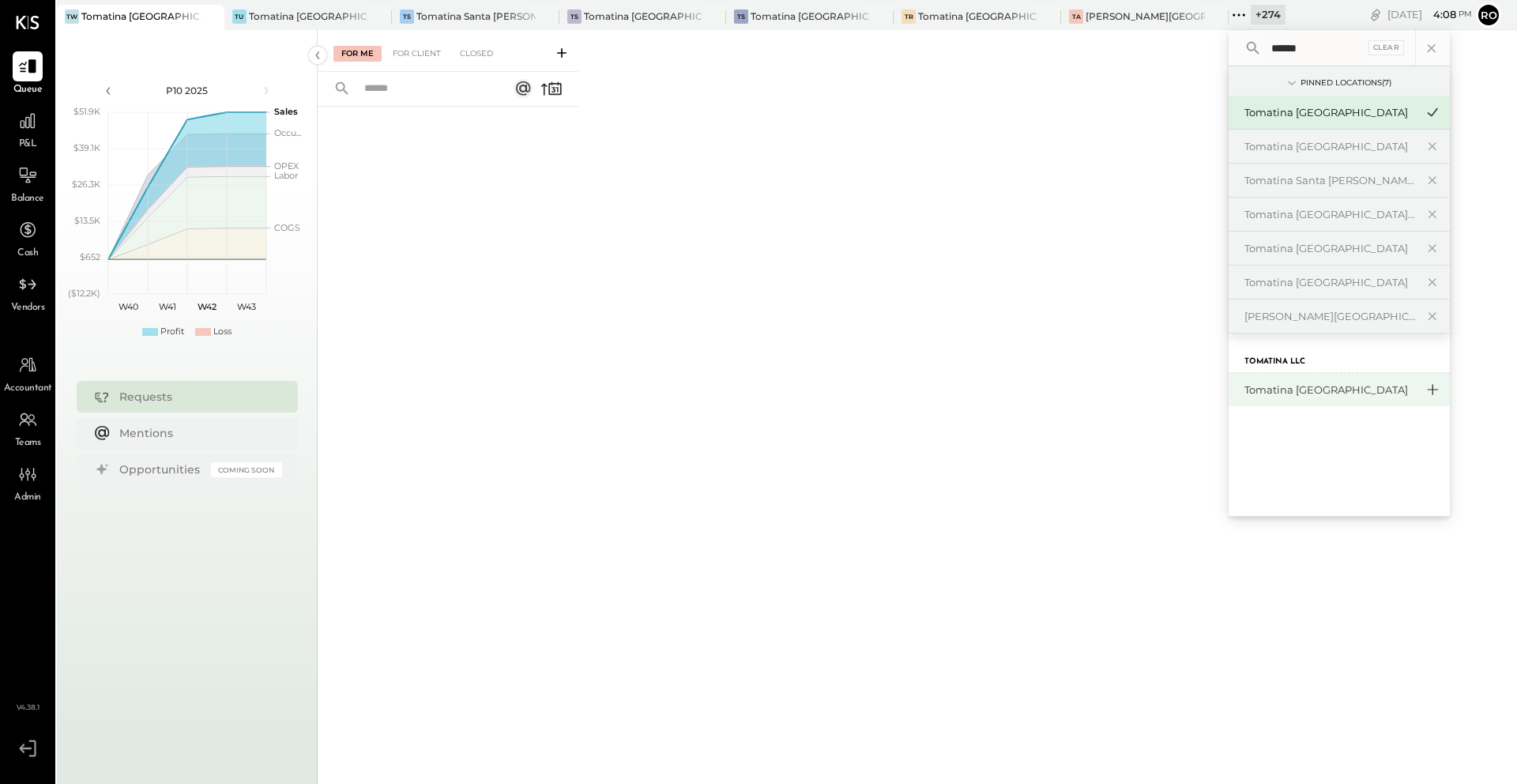
click at [1423, 388] on icon at bounding box center [1433, 389] width 19 height 20
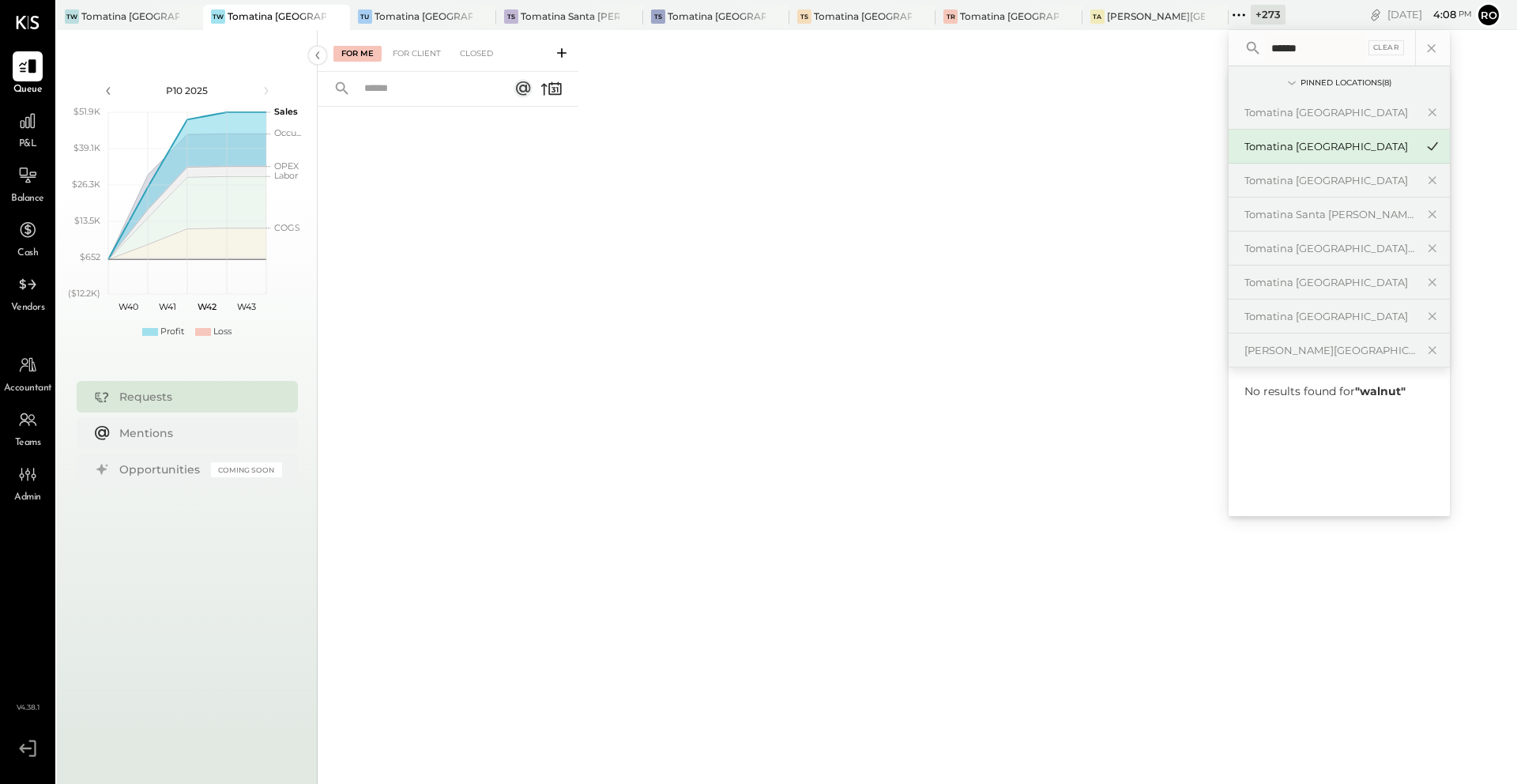
click at [1041, 266] on div "For Me For Client Closed" at bounding box center [917, 405] width 1199 height 749
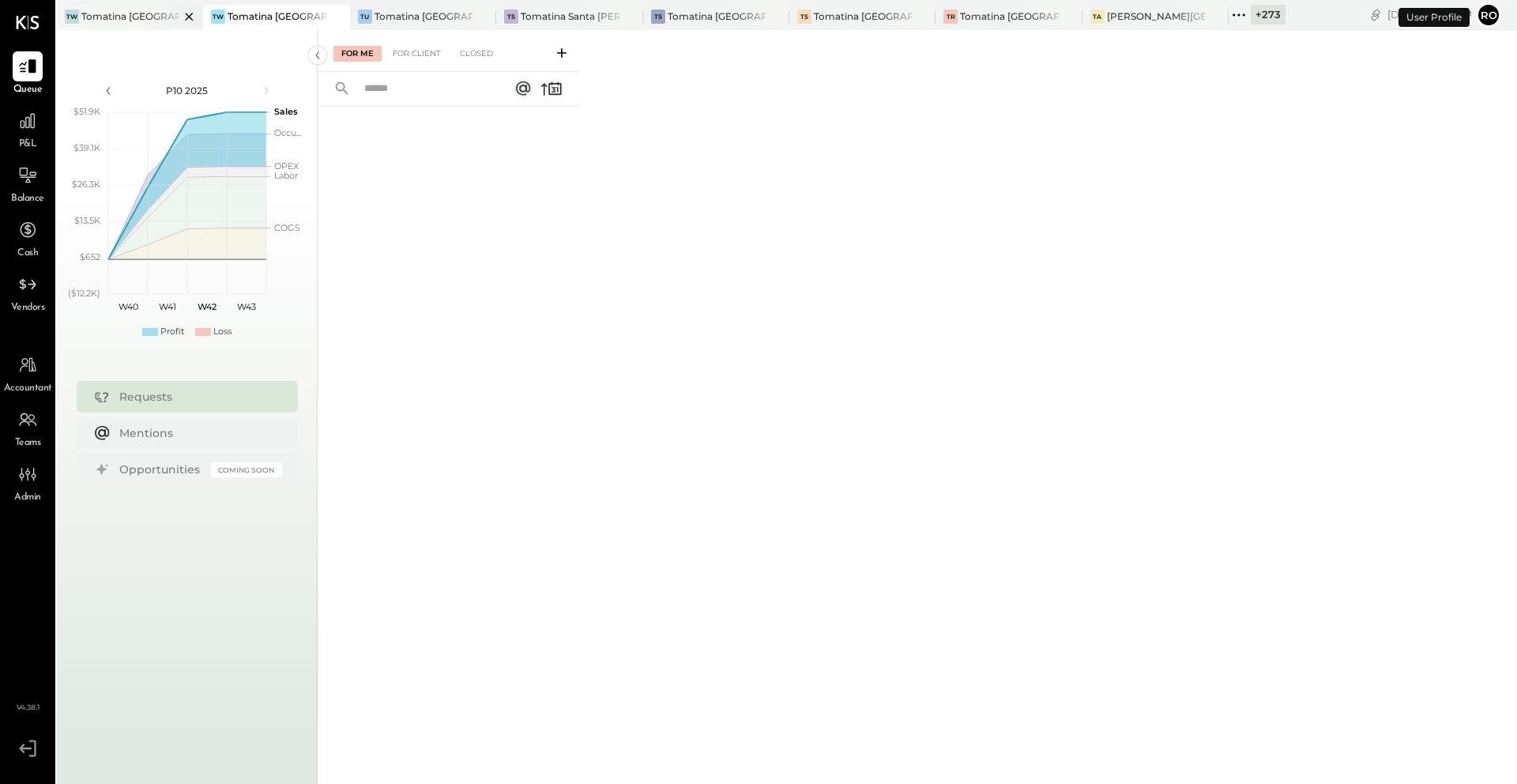
click at [132, 13] on div "Tomatina [GEOGRAPHIC_DATA]" at bounding box center [131, 16] width 98 height 13
click at [704, 12] on div "Tomatina [GEOGRAPHIC_DATA][PERSON_NAME]" at bounding box center [717, 16] width 98 height 13
click at [903, 16] on div at bounding box center [908, 16] width 56 height 23
click at [137, 20] on div "Tomatina [GEOGRAPHIC_DATA]" at bounding box center [131, 16] width 98 height 13
click at [41, 126] on div at bounding box center [28, 121] width 30 height 30
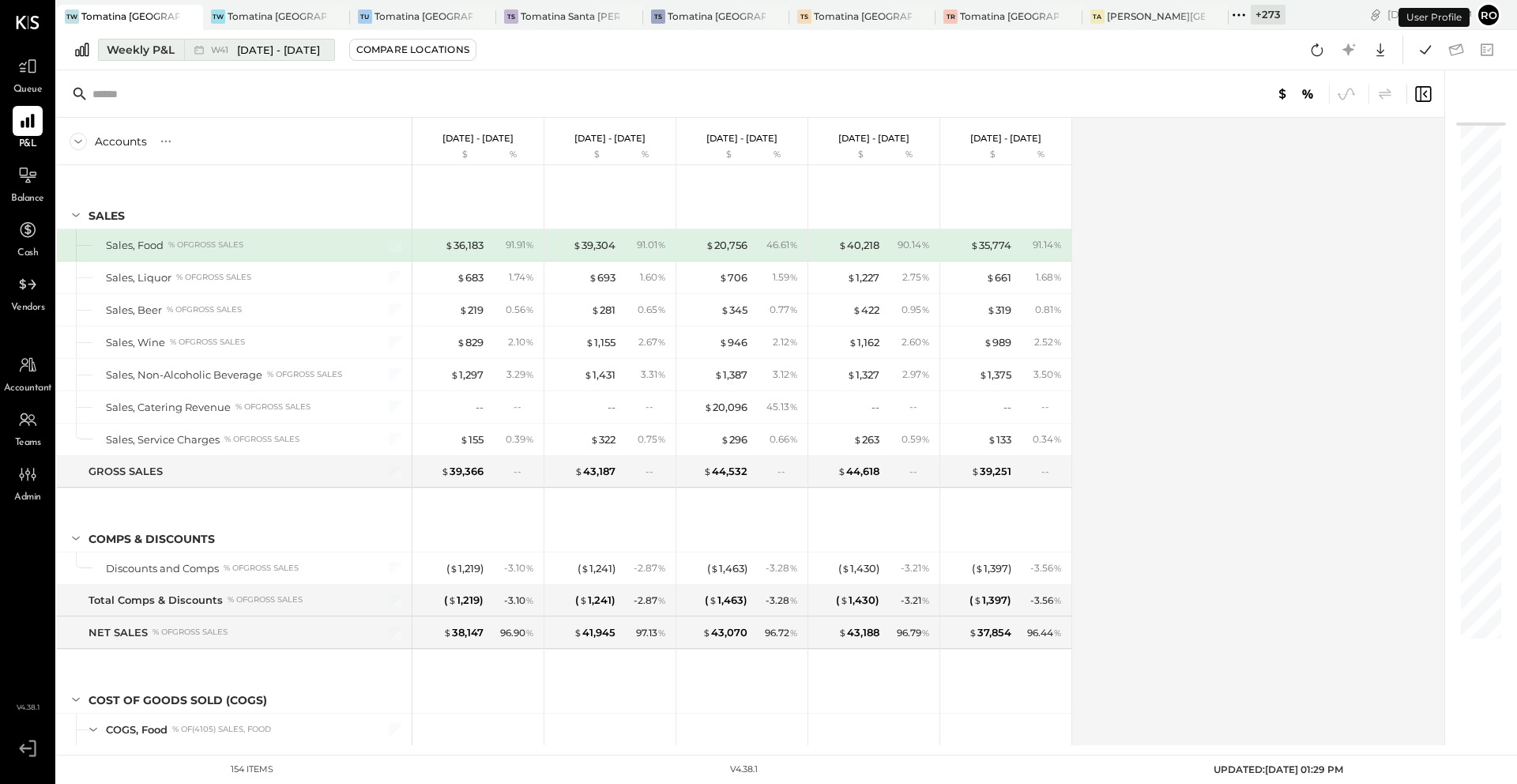
click at [152, 53] on div "Weekly P&L" at bounding box center [141, 50] width 68 height 16
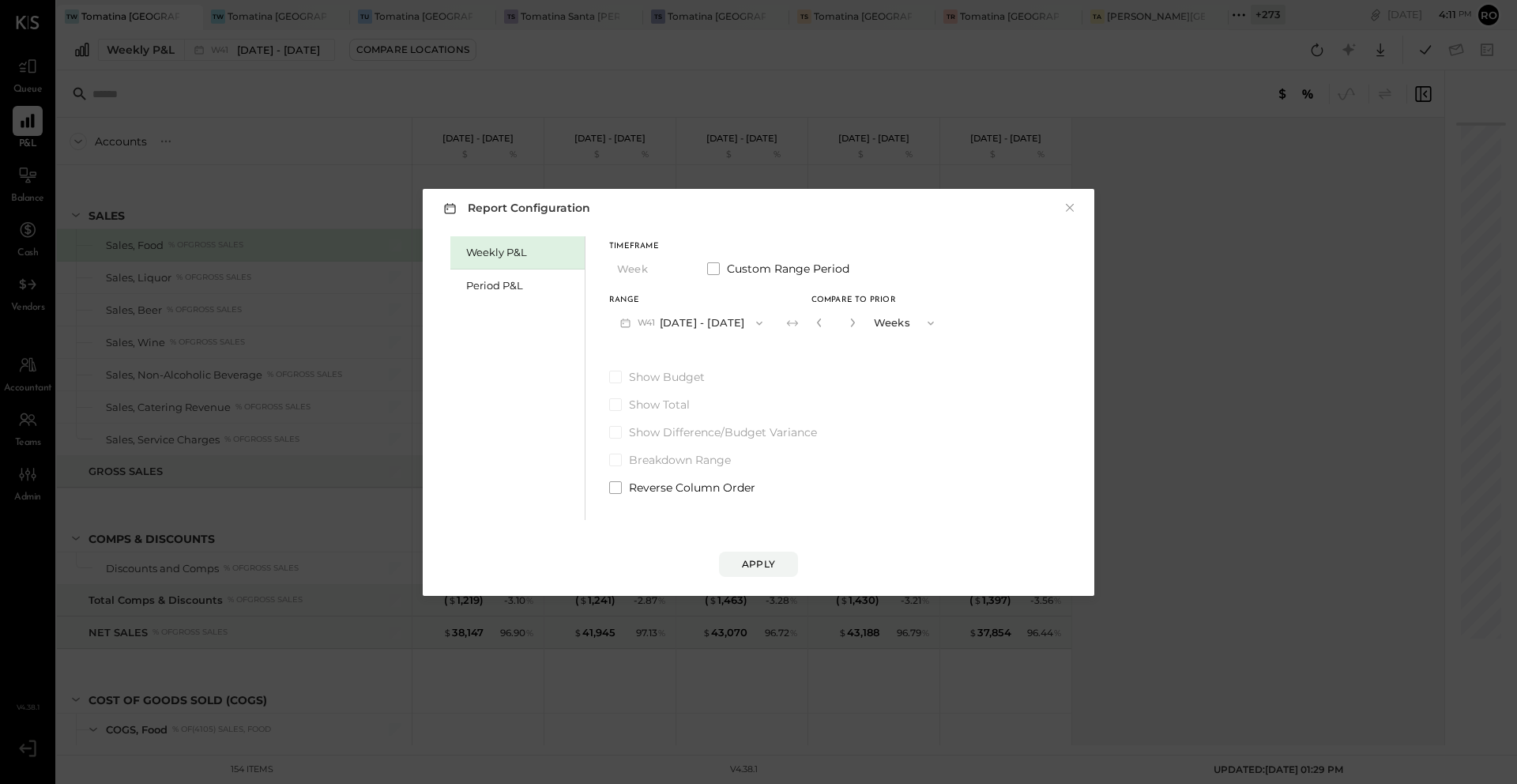
click at [546, 78] on div "Report Configuration × Weekly P&L Period P&L Timeframe Week Custom Range Period…" at bounding box center [758, 392] width 1517 height 784
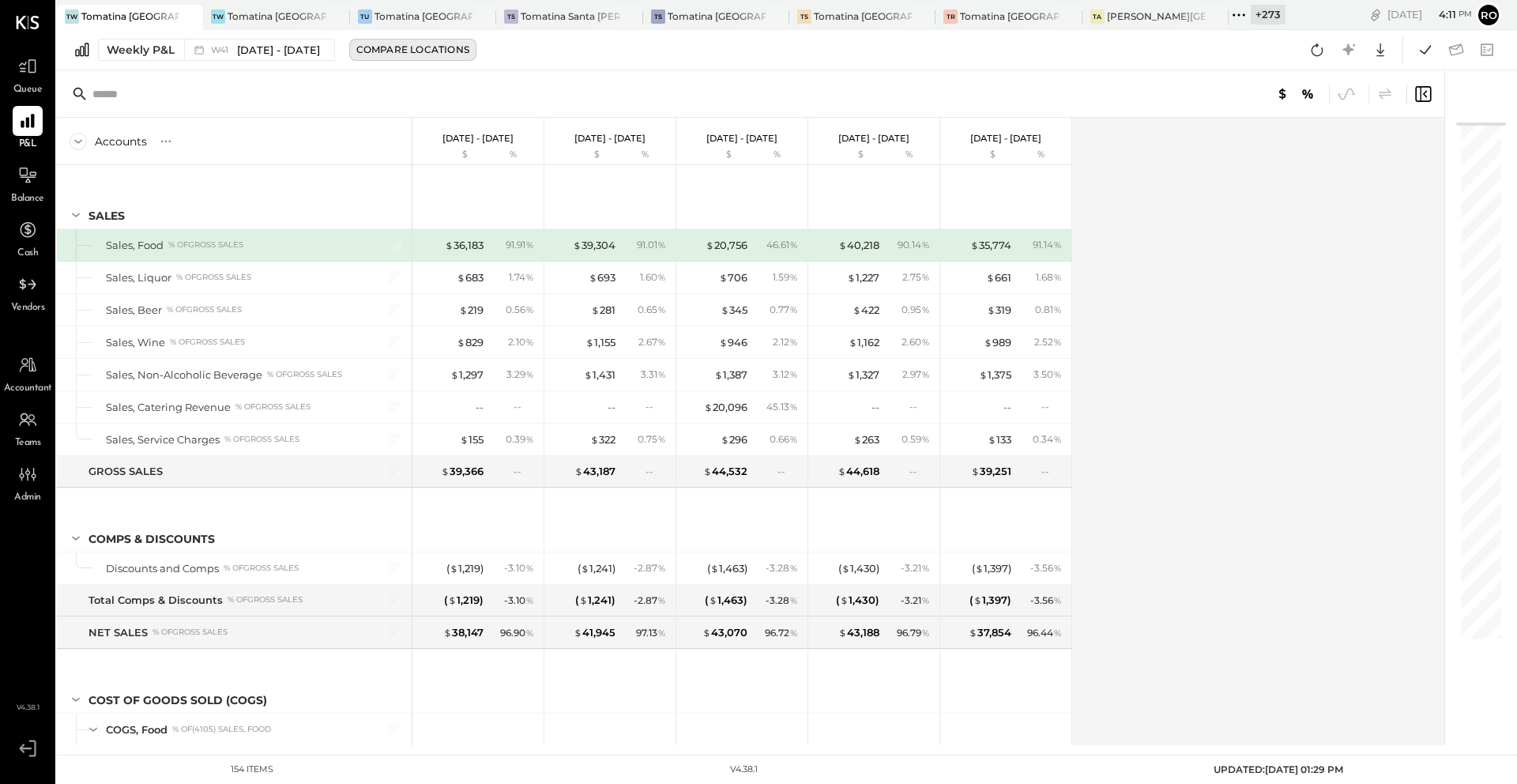
click at [376, 57] on button "Compare Locations" at bounding box center [412, 50] width 127 height 22
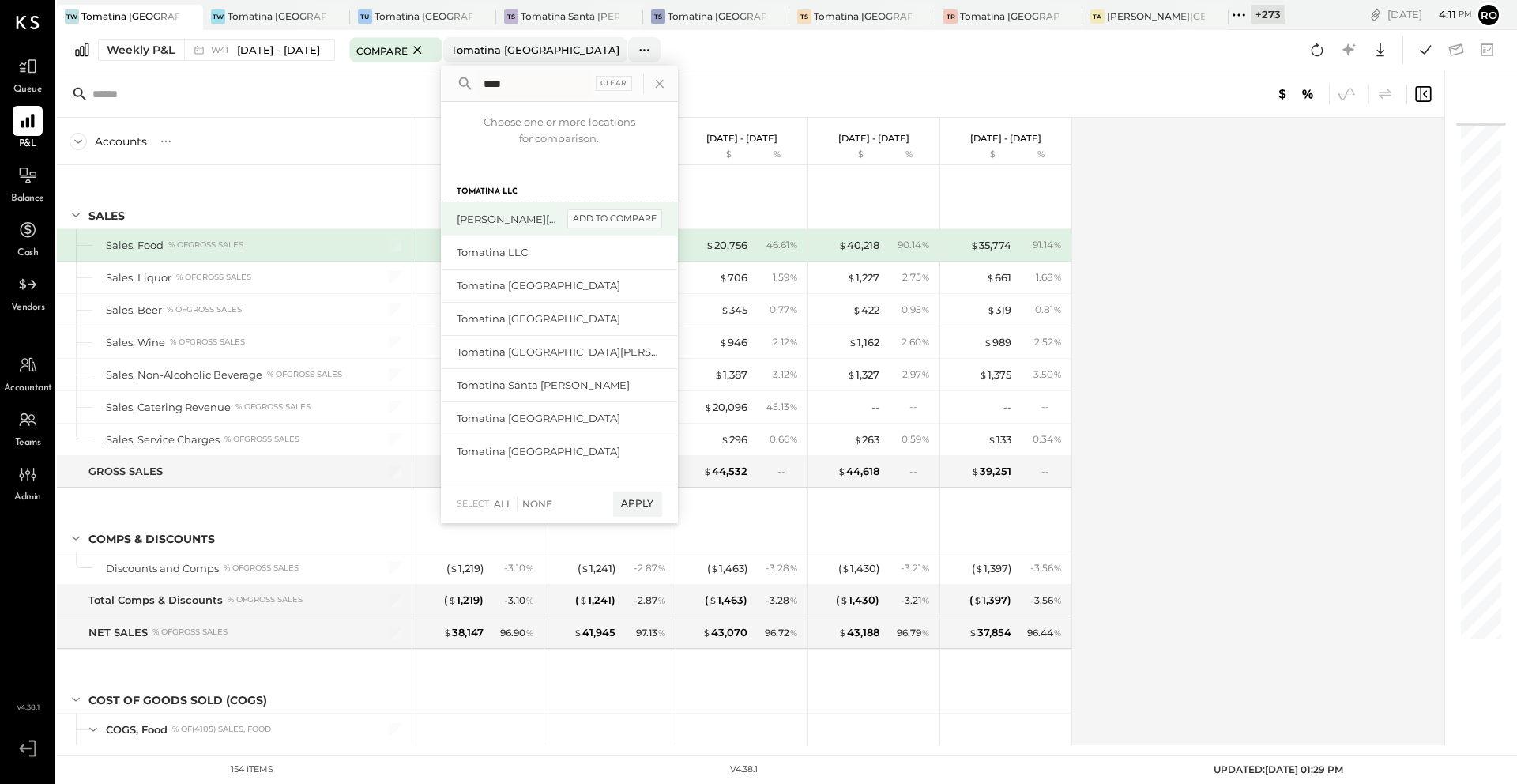
type input "****"
click at [632, 219] on div "add to compare" at bounding box center [615, 218] width 94 height 19
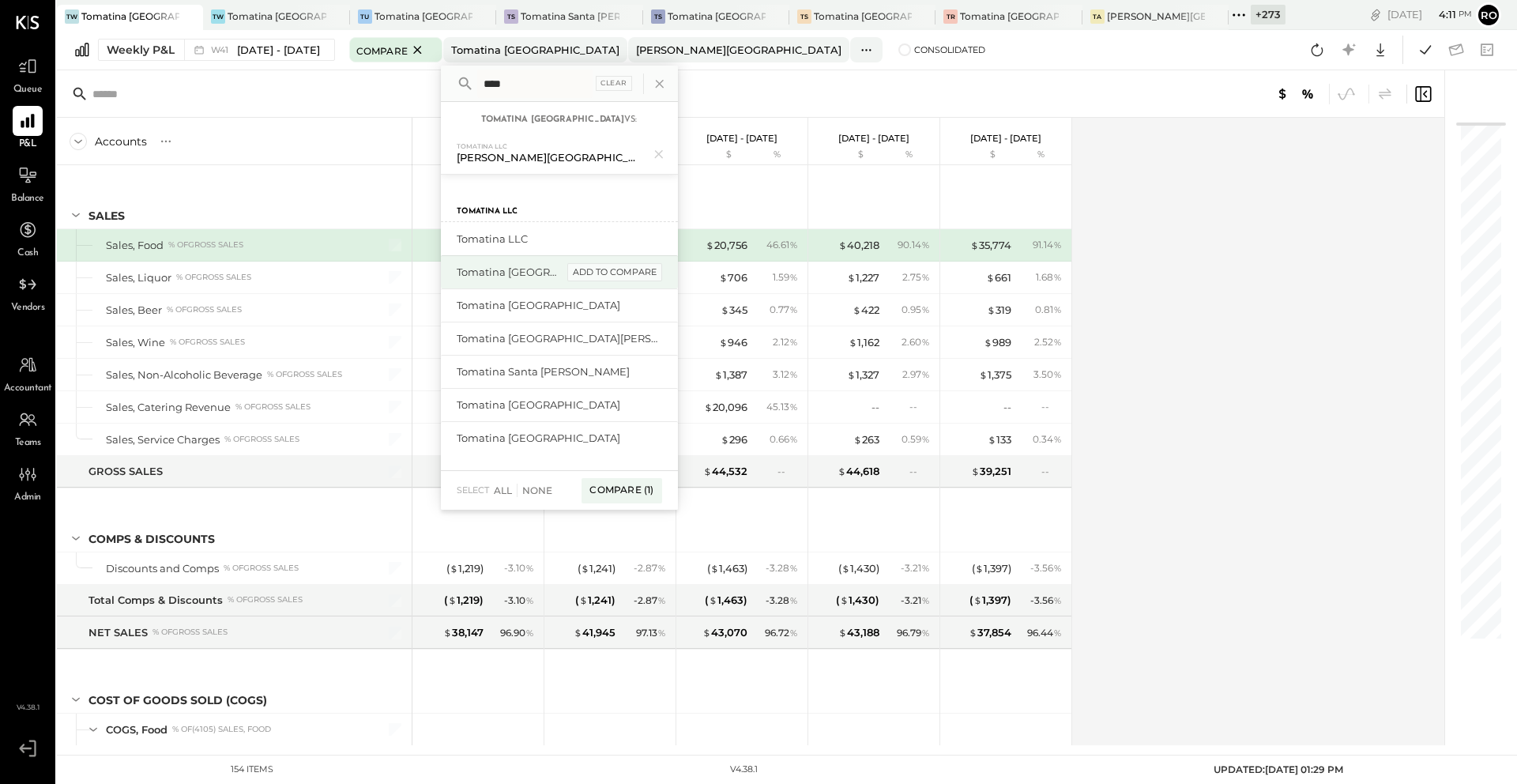
click at [636, 270] on div "add to compare" at bounding box center [615, 272] width 94 height 19
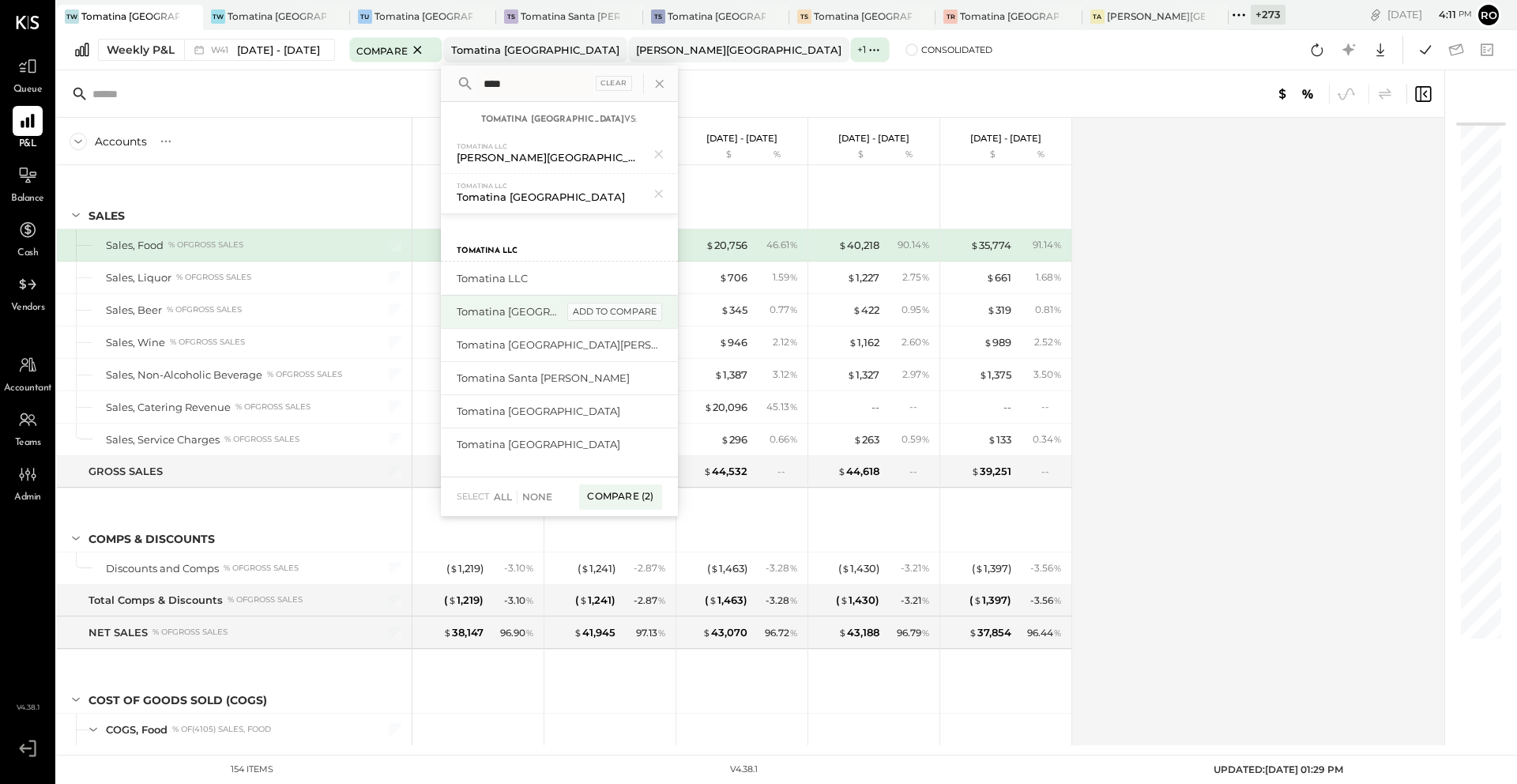
click at [632, 309] on div "add to compare" at bounding box center [615, 312] width 94 height 19
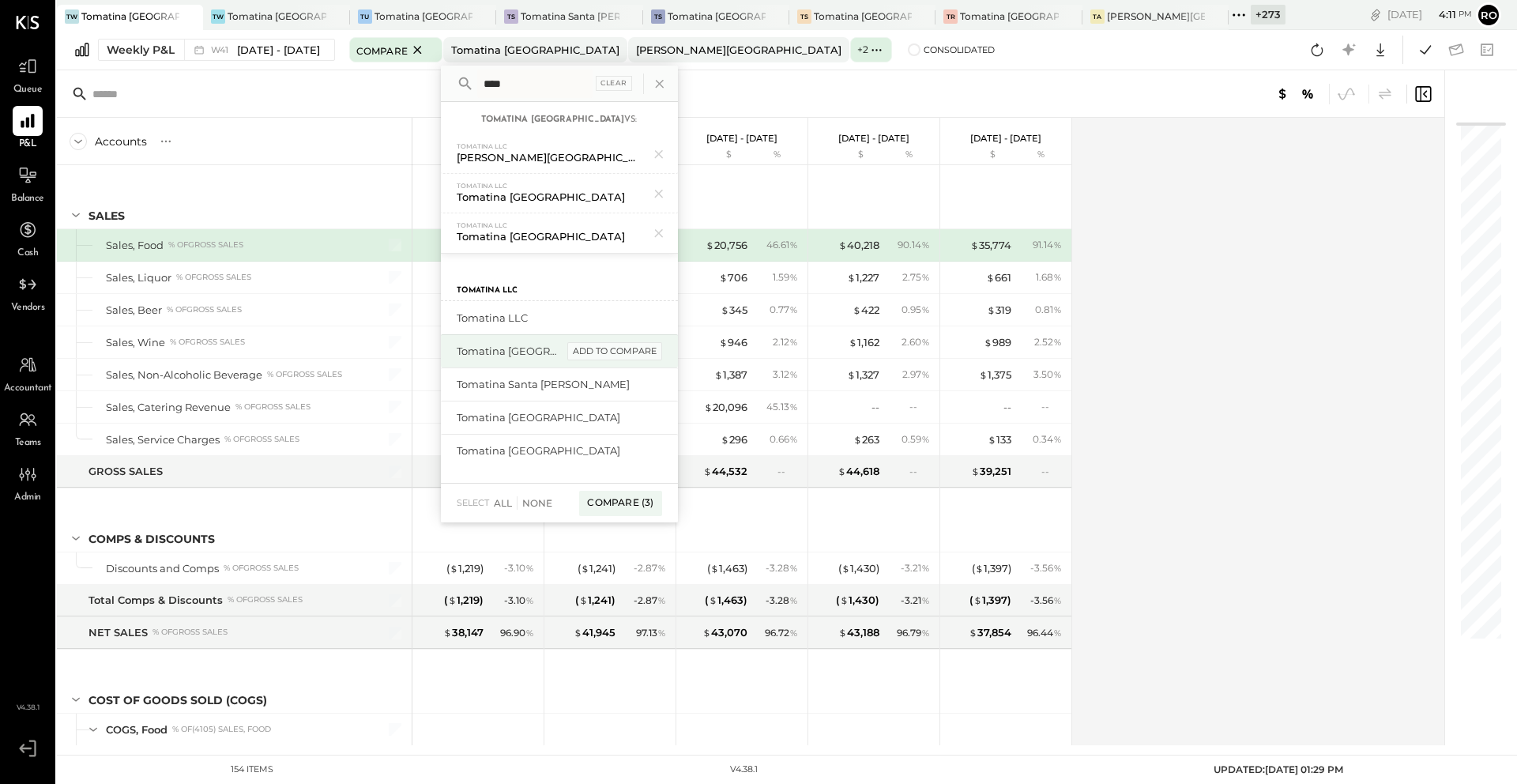
click at [632, 346] on div "add to compare" at bounding box center [615, 352] width 94 height 19
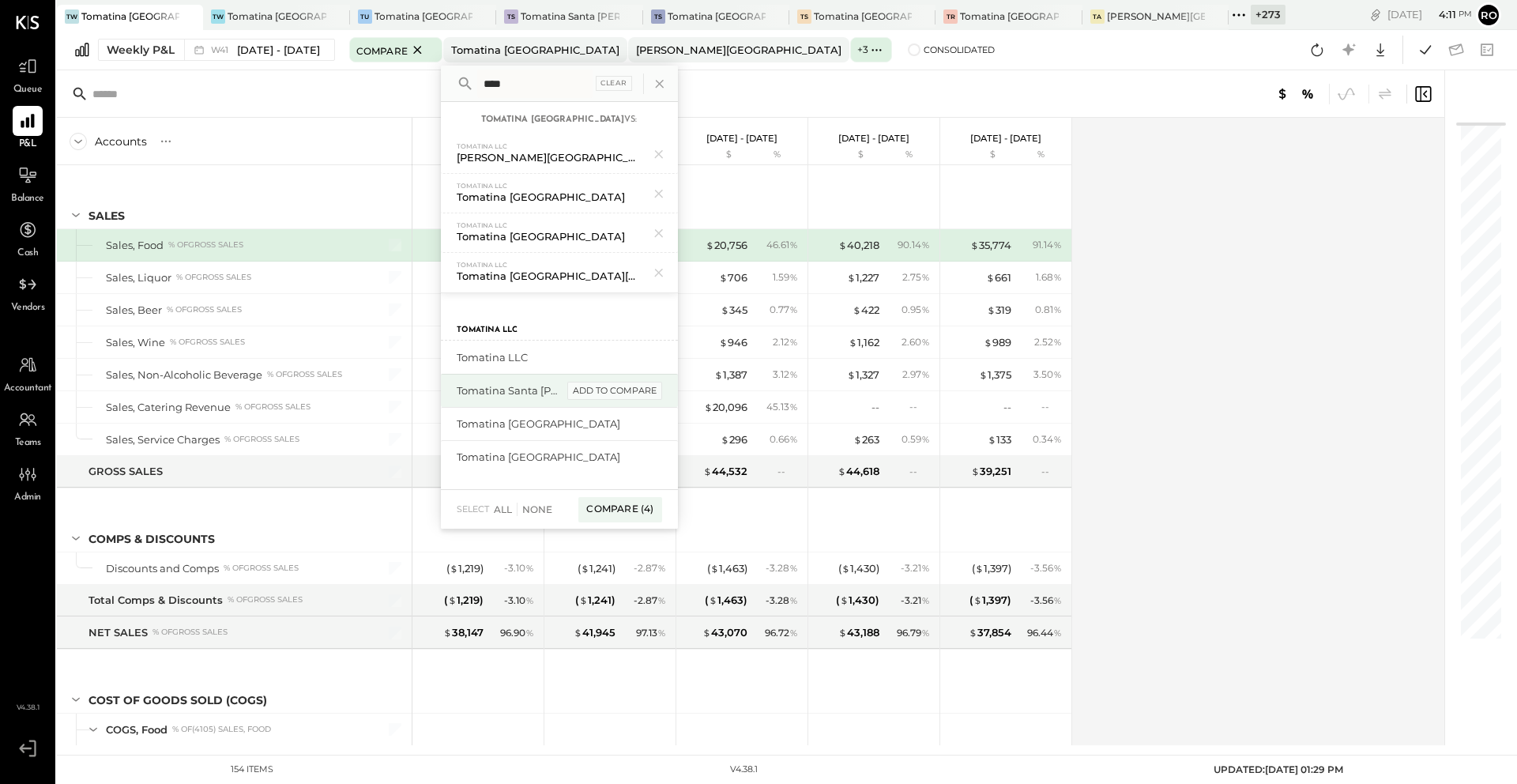
click at [630, 386] on div "add to compare" at bounding box center [615, 391] width 94 height 19
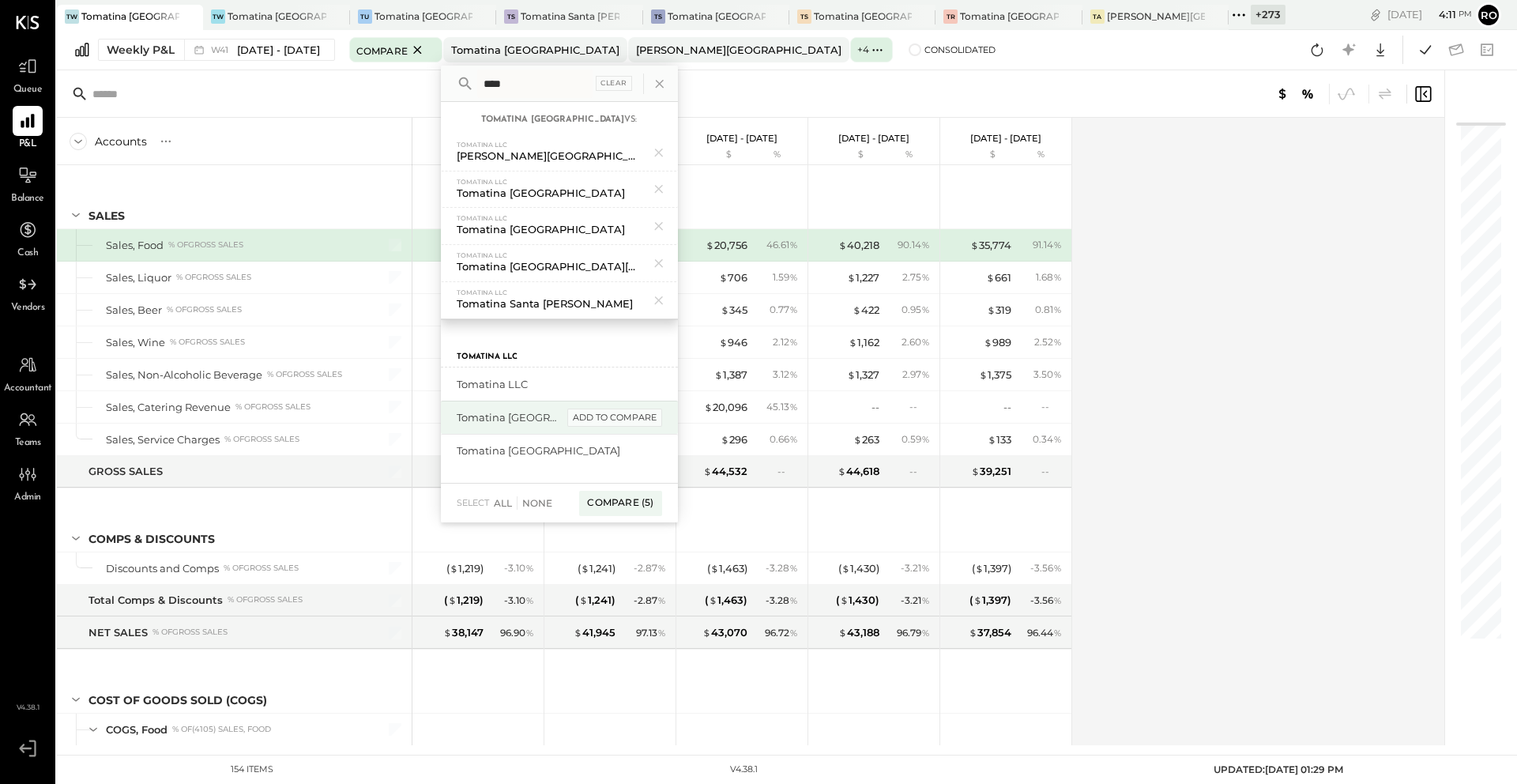
click at [630, 412] on div "add to compare" at bounding box center [615, 417] width 94 height 19
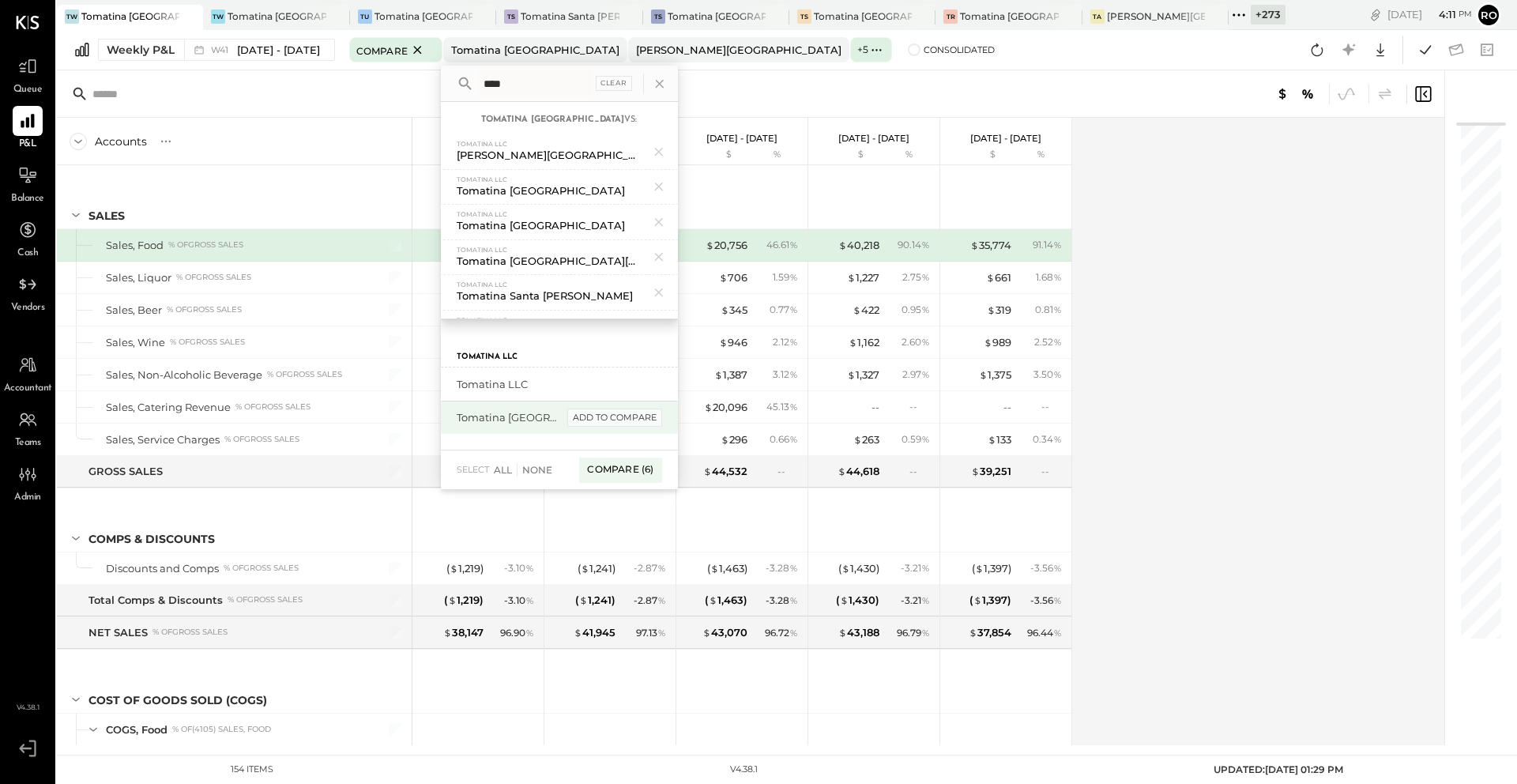
click at [634, 418] on div "add to compare" at bounding box center [615, 417] width 94 height 19
click at [615, 431] on div "Compare (7)" at bounding box center [620, 437] width 82 height 25
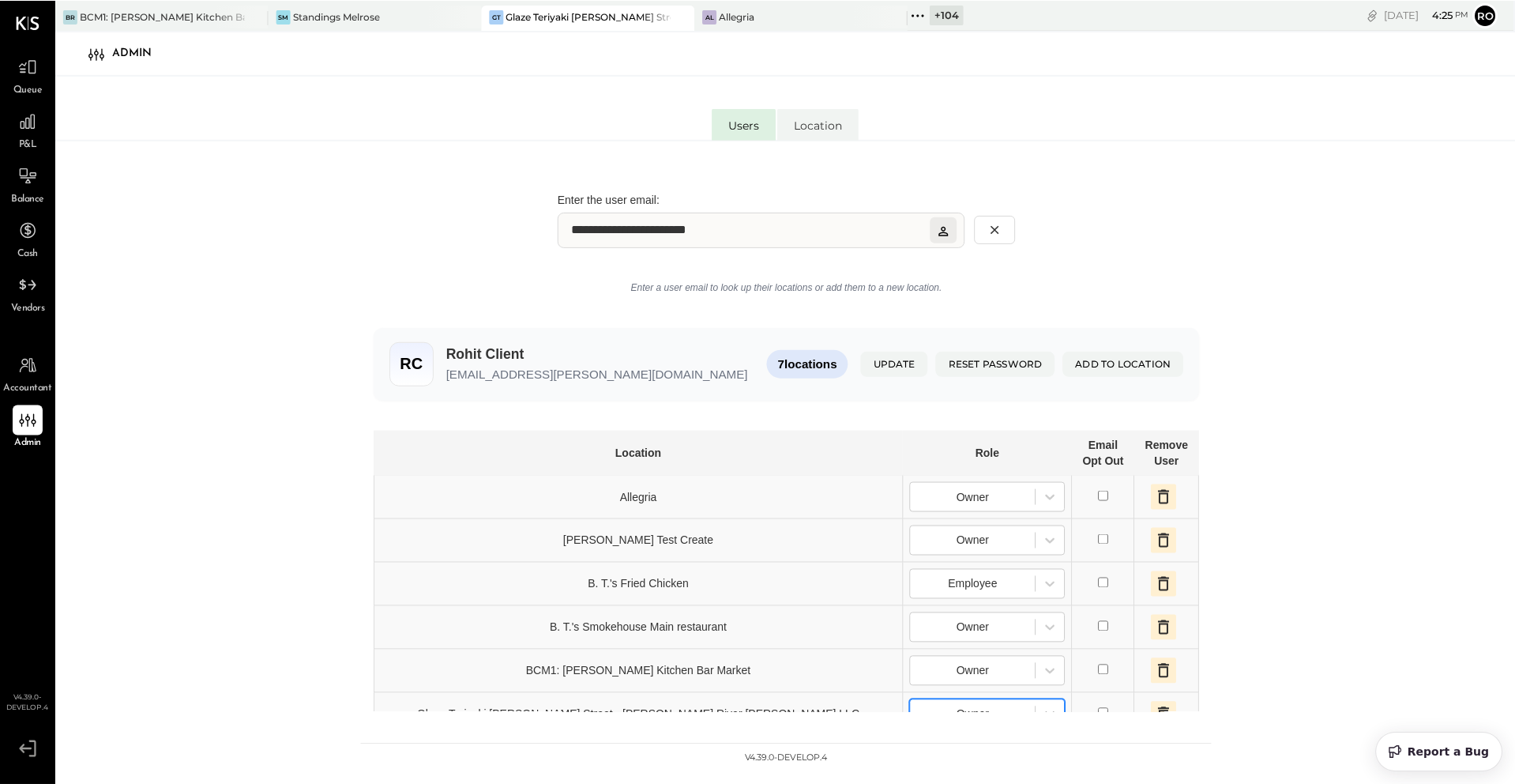
scroll to position [110, 0]
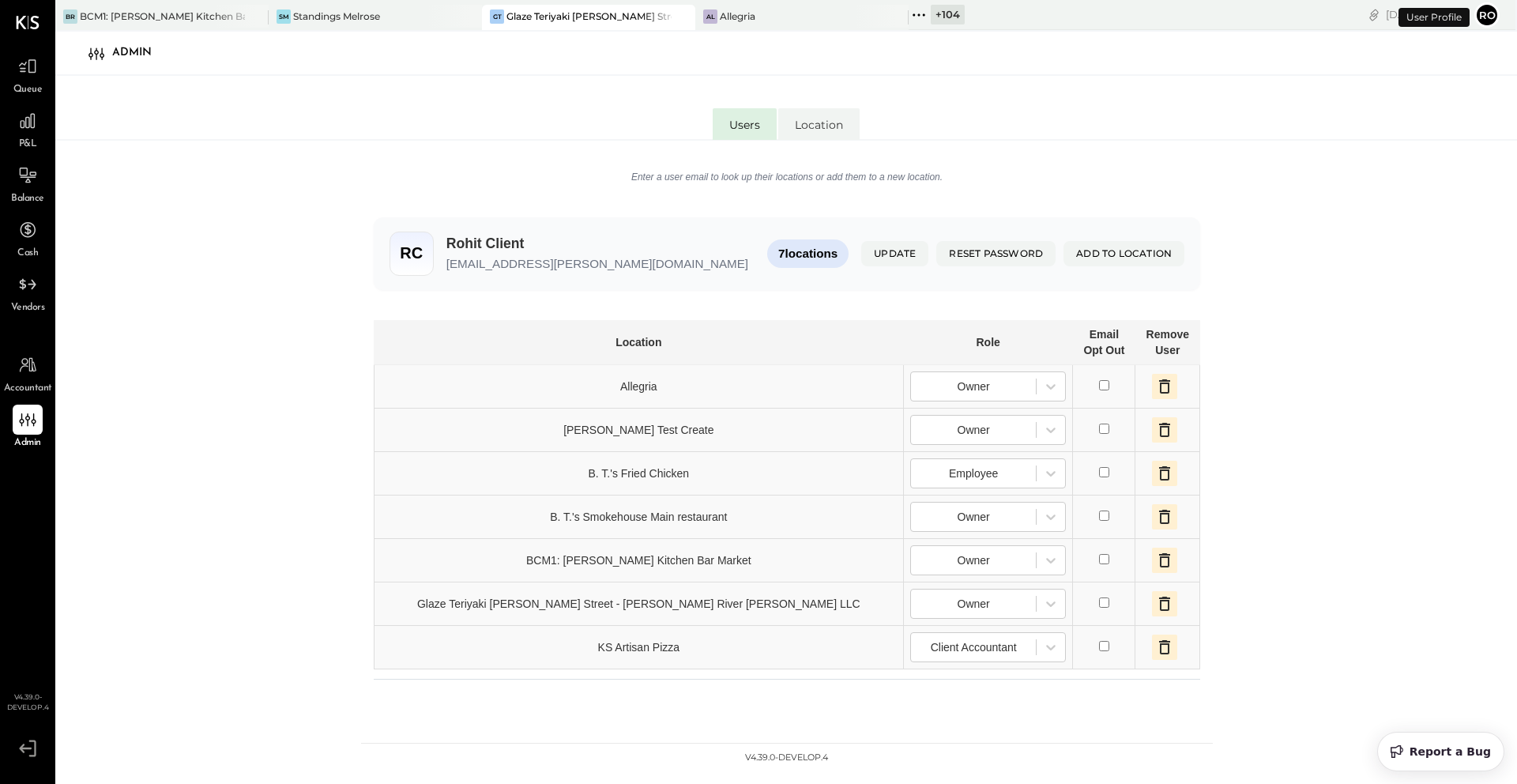
click at [1482, 19] on button "Ro" at bounding box center [1487, 15] width 25 height 25
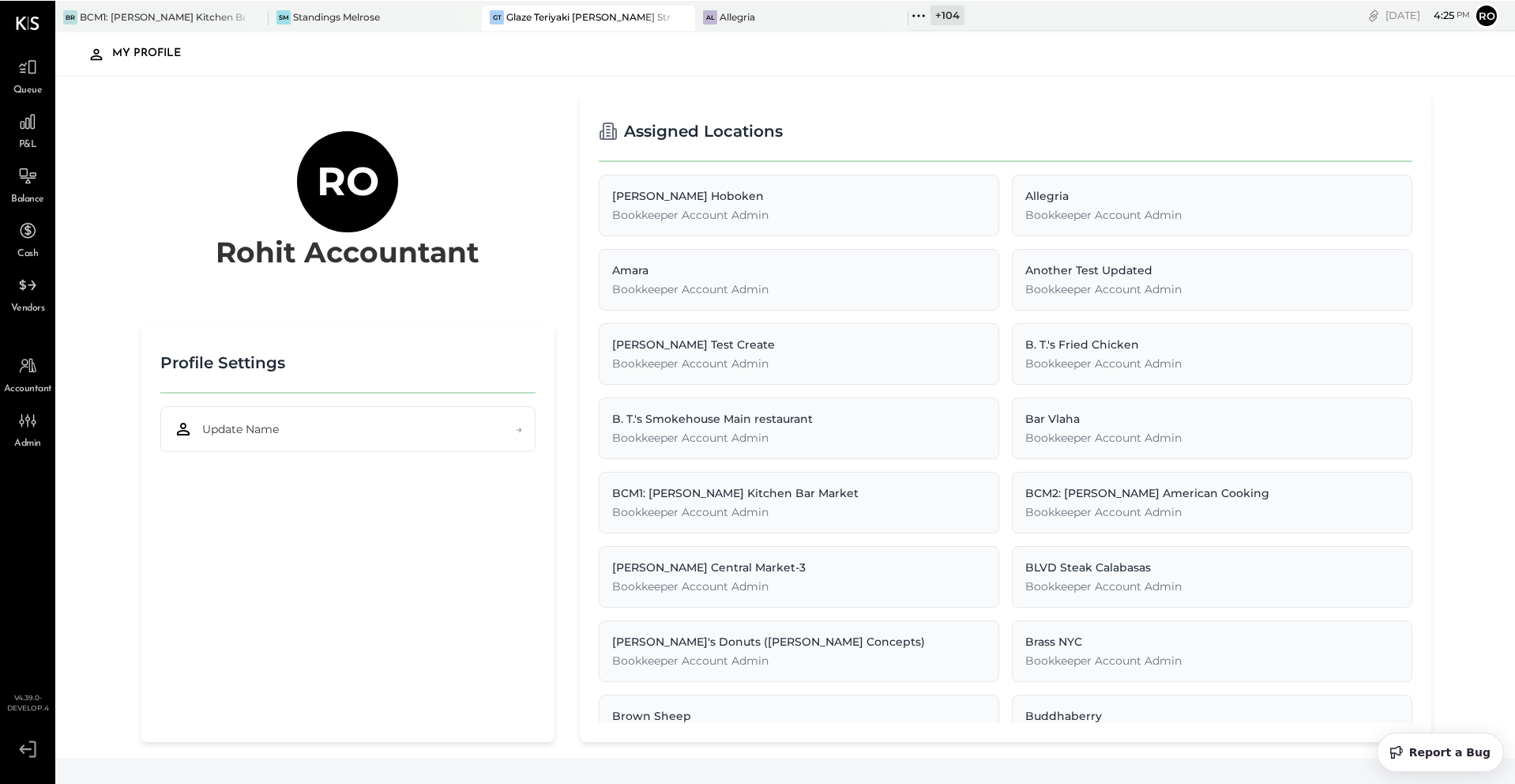
click at [28, 745] on icon at bounding box center [28, 748] width 29 height 24
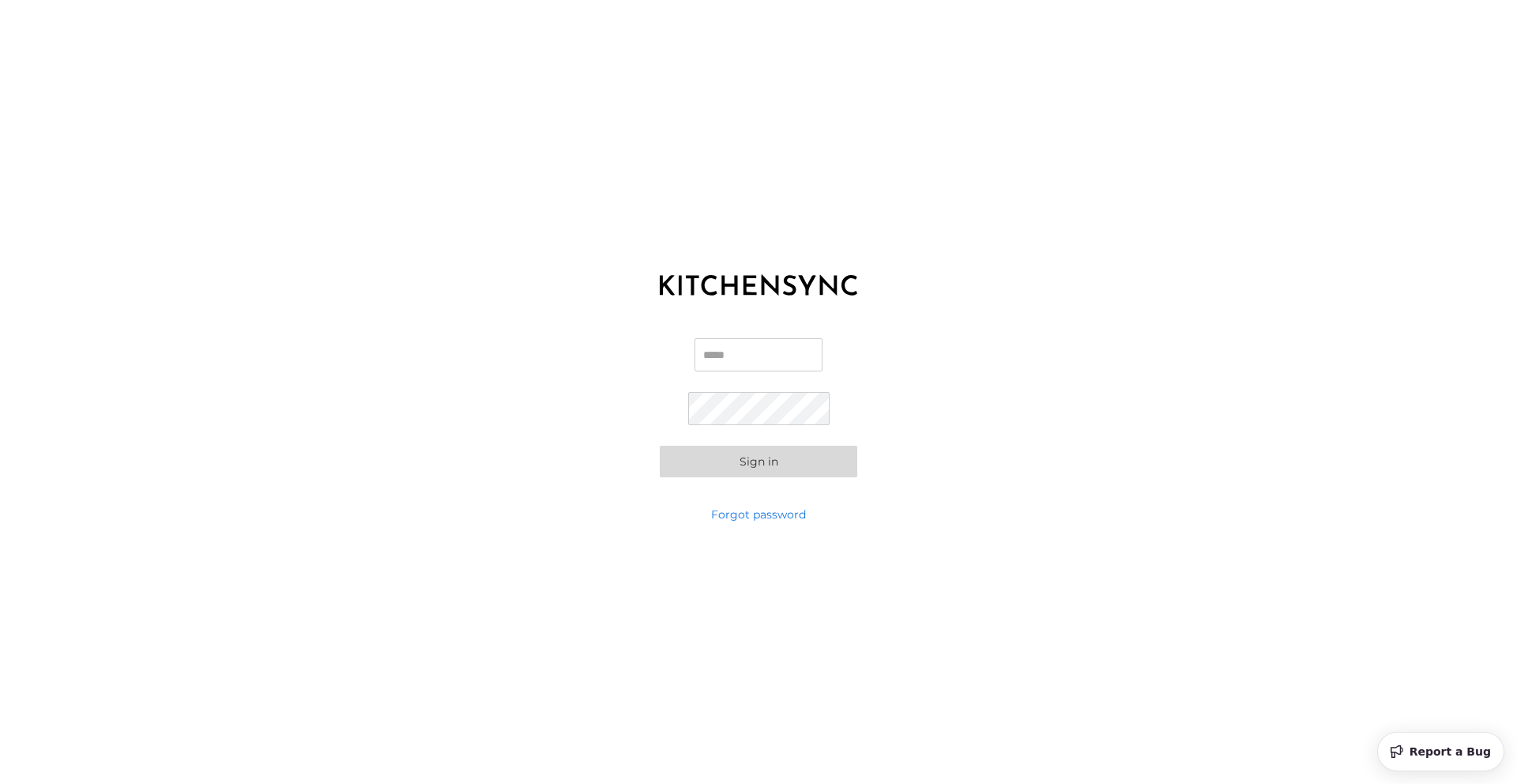
type input "**********"
click at [725, 507] on link "Forgot password" at bounding box center [758, 514] width 94 height 16
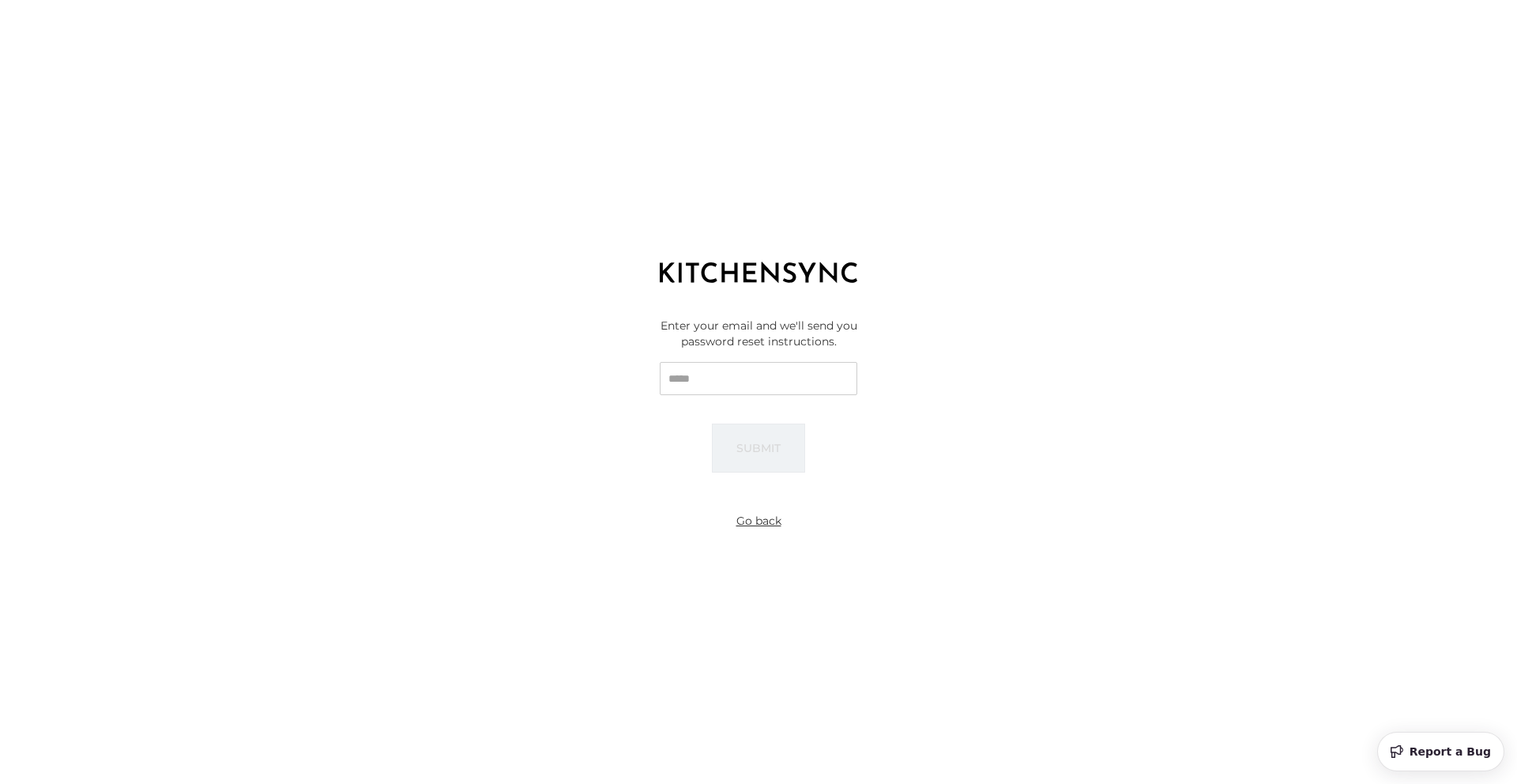
click at [754, 381] on input "Email" at bounding box center [758, 378] width 197 height 33
type input "**********"
click at [722, 459] on button "Submit" at bounding box center [758, 448] width 94 height 49
click at [765, 523] on button "Go back" at bounding box center [759, 521] width 57 height 29
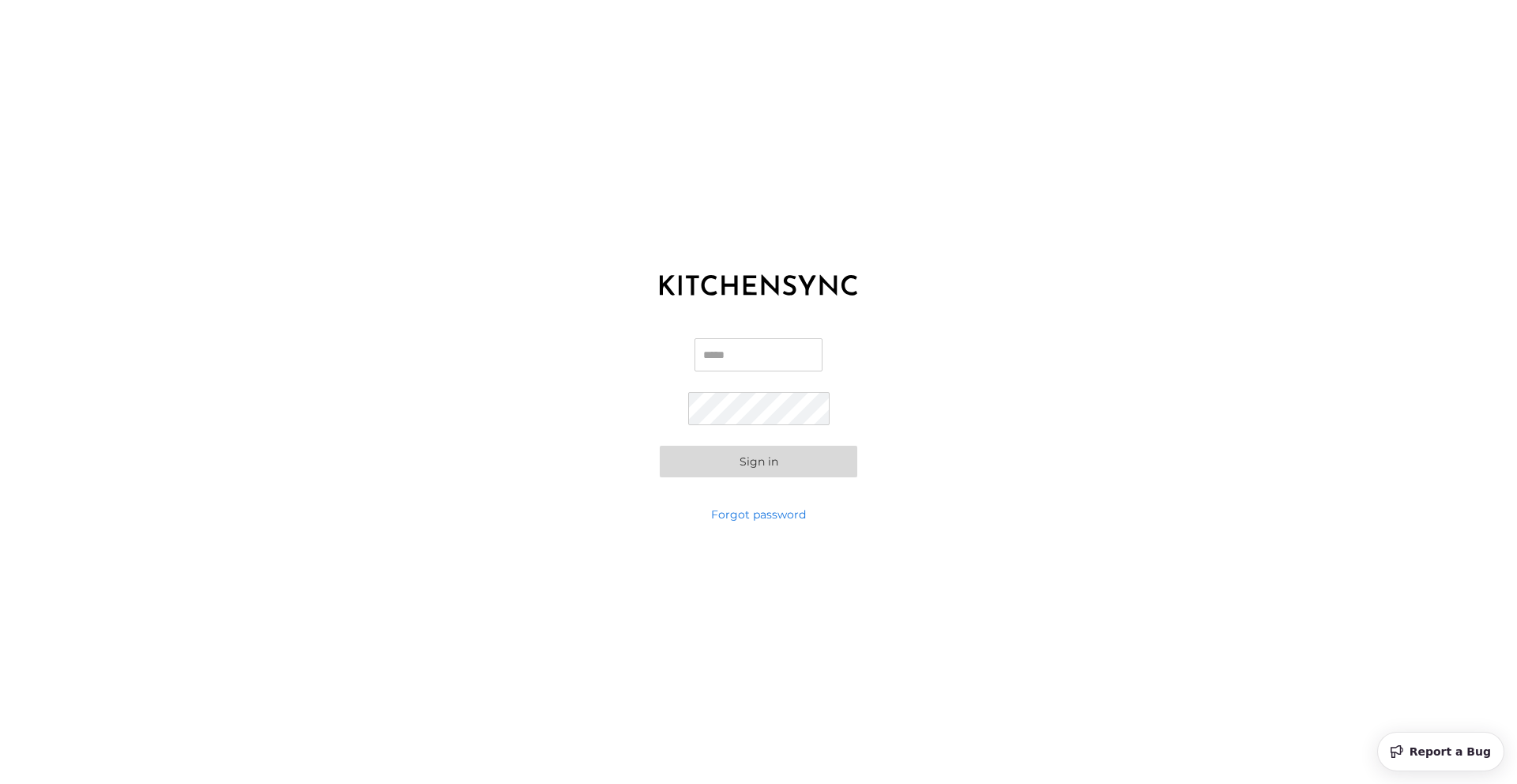
type input "**********"
click at [790, 464] on button "Sign in" at bounding box center [758, 461] width 197 height 31
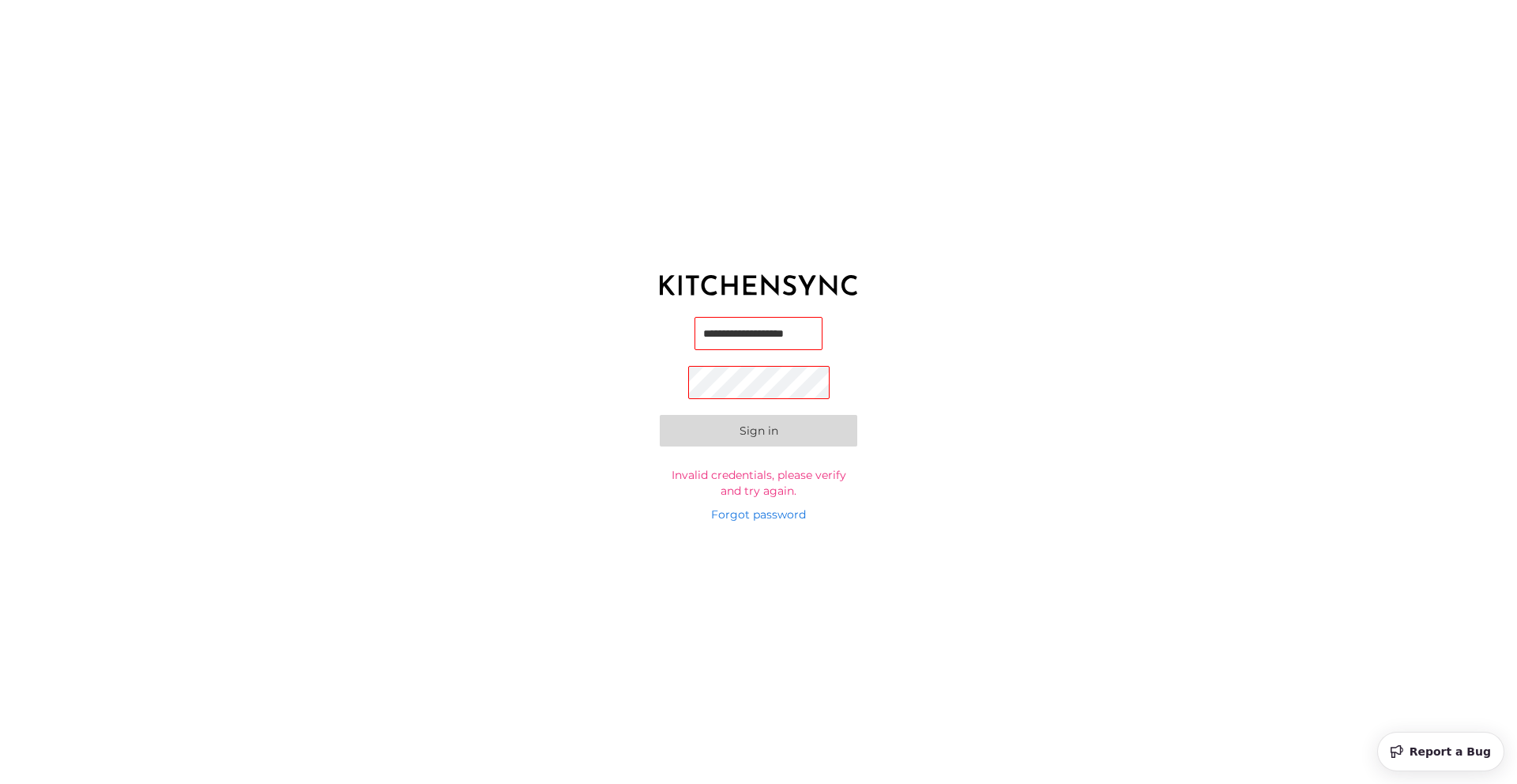
click at [806, 384] on body "**********" at bounding box center [758, 392] width 1517 height 784
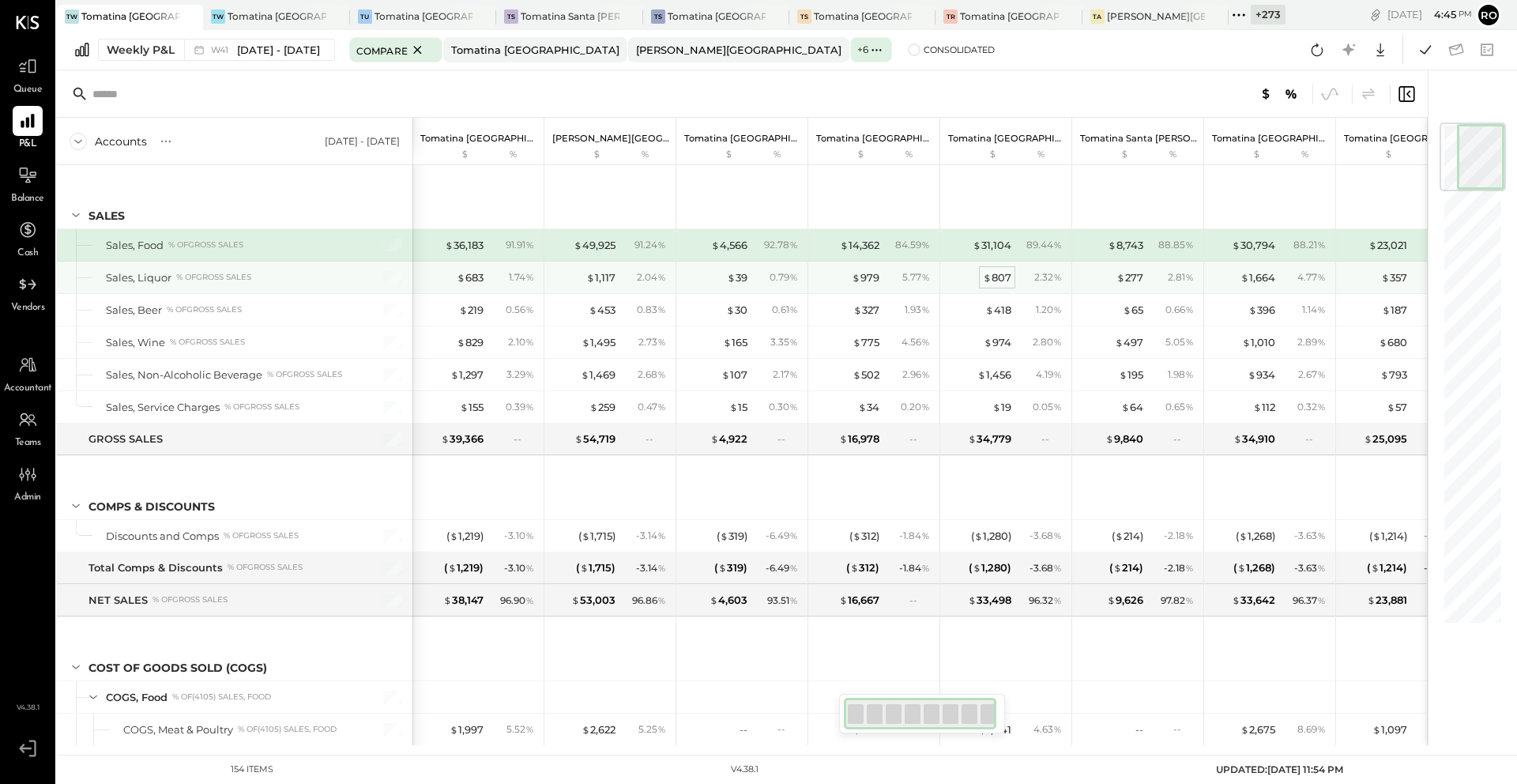
click at [991, 278] on div "$ 807" at bounding box center [998, 277] width 29 height 15
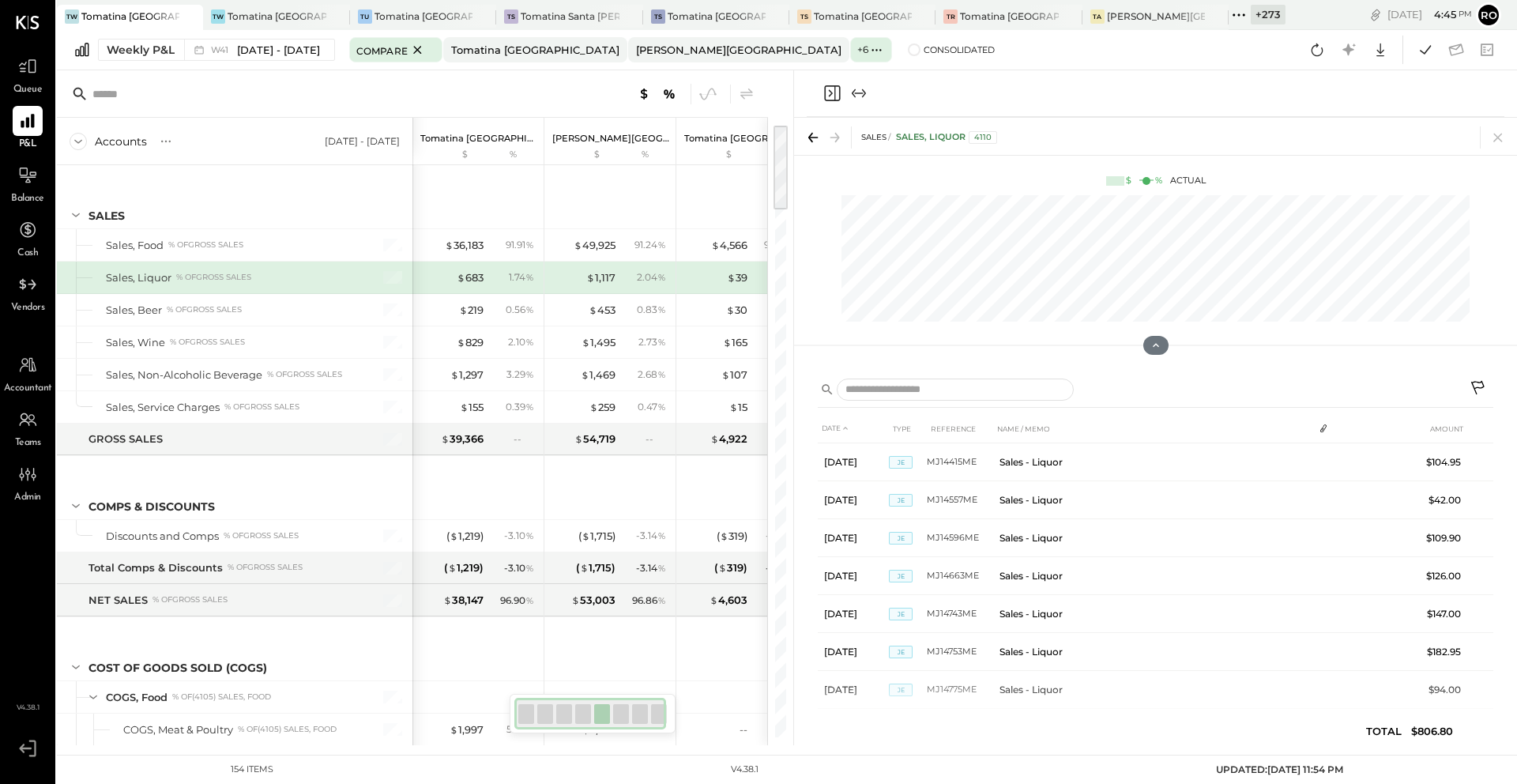
click at [836, 92] on icon "Close panel" at bounding box center [831, 93] width 19 height 19
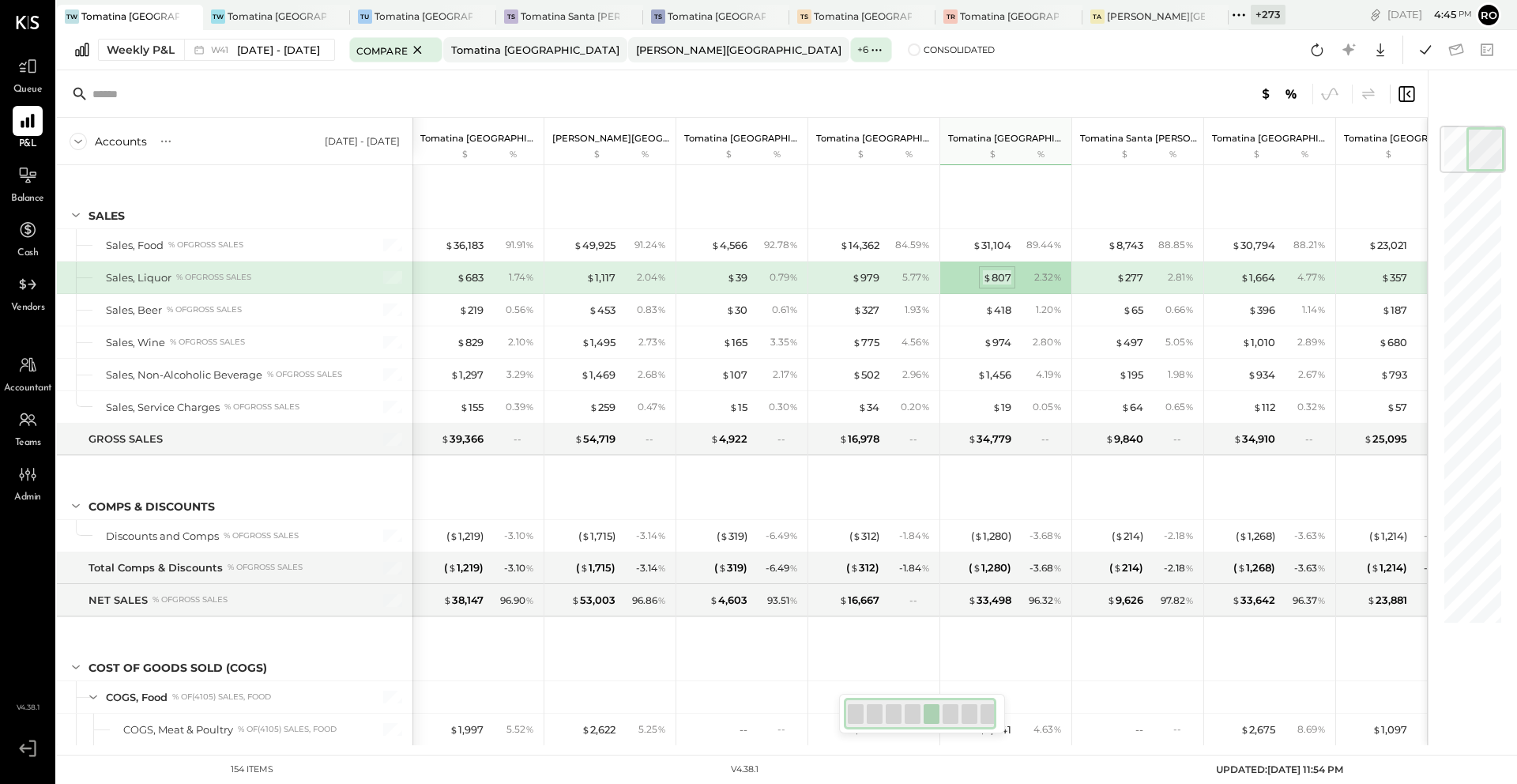
click at [1006, 279] on div "$ 807" at bounding box center [998, 277] width 29 height 15
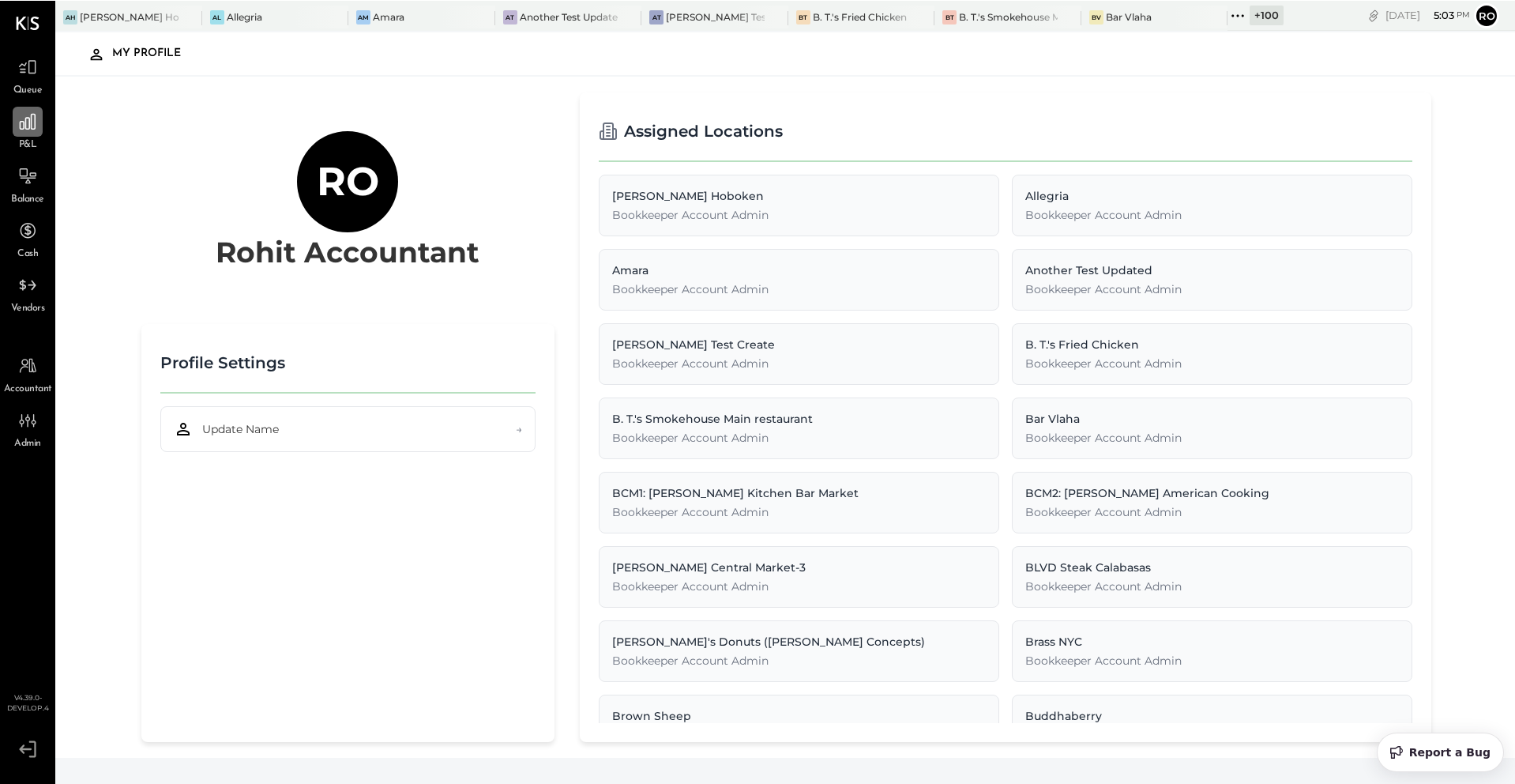
click at [23, 118] on icon at bounding box center [28, 121] width 20 height 20
